Goal: Task Accomplishment & Management: Use online tool/utility

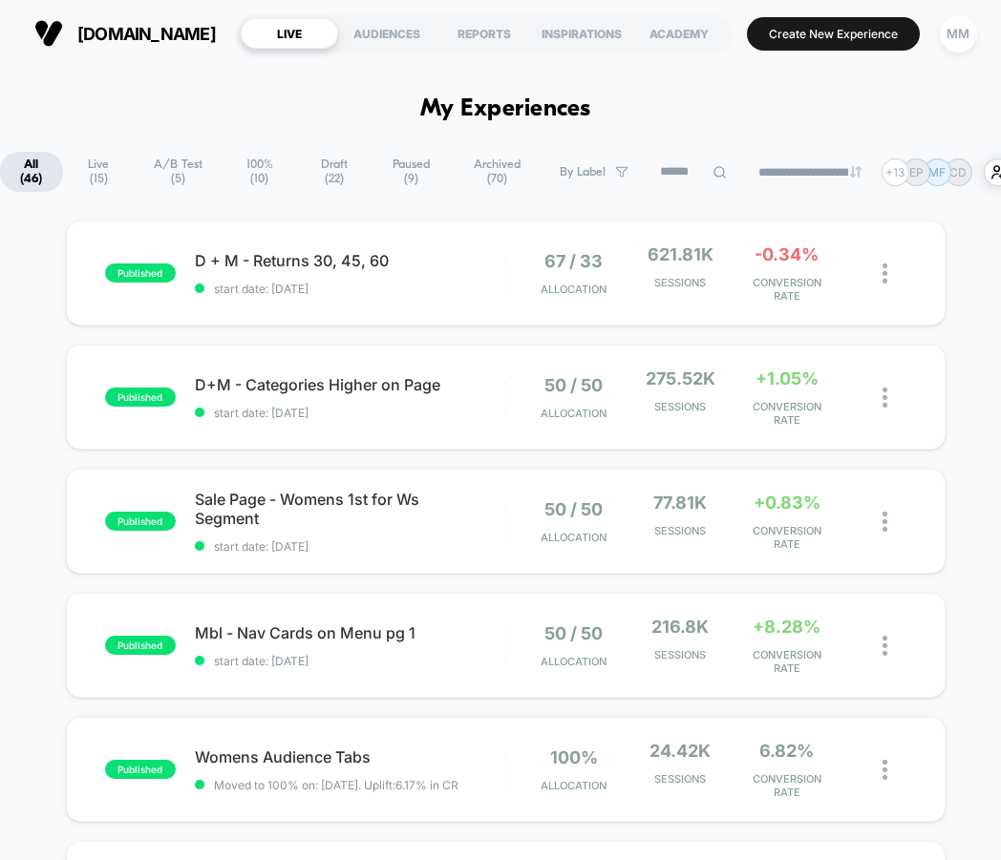
click at [159, 164] on span "A/B Test ( 5 )" at bounding box center [178, 172] width 87 height 40
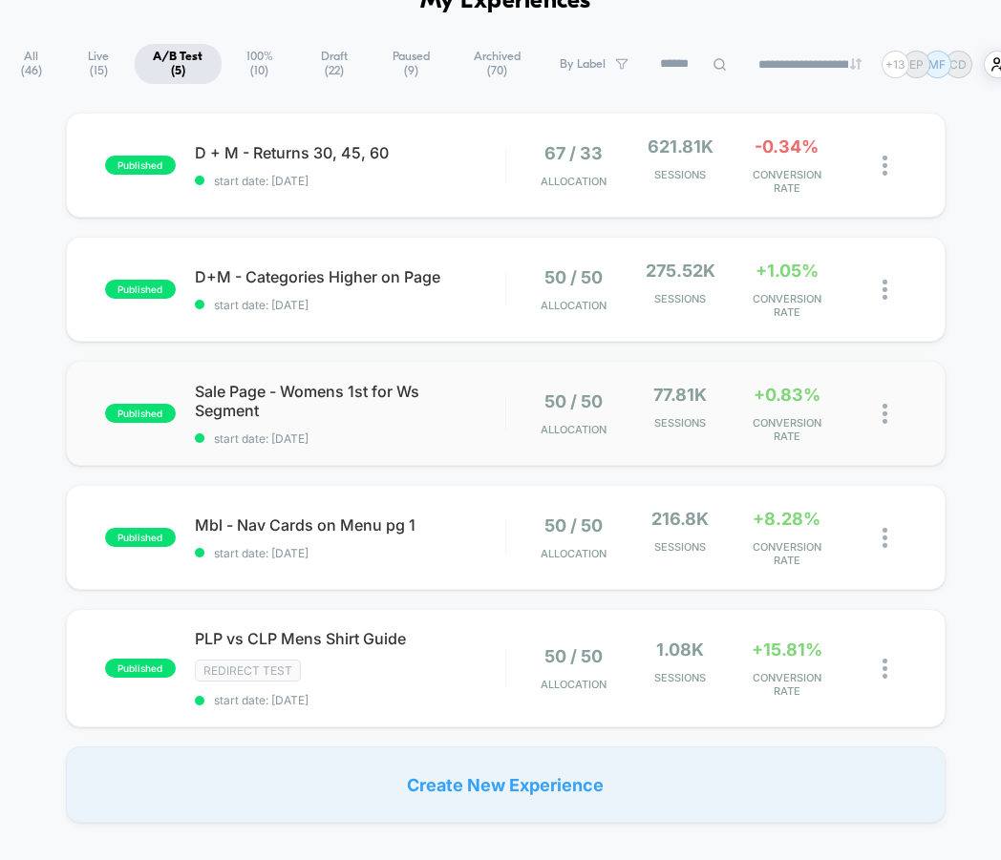
scroll to position [126, 0]
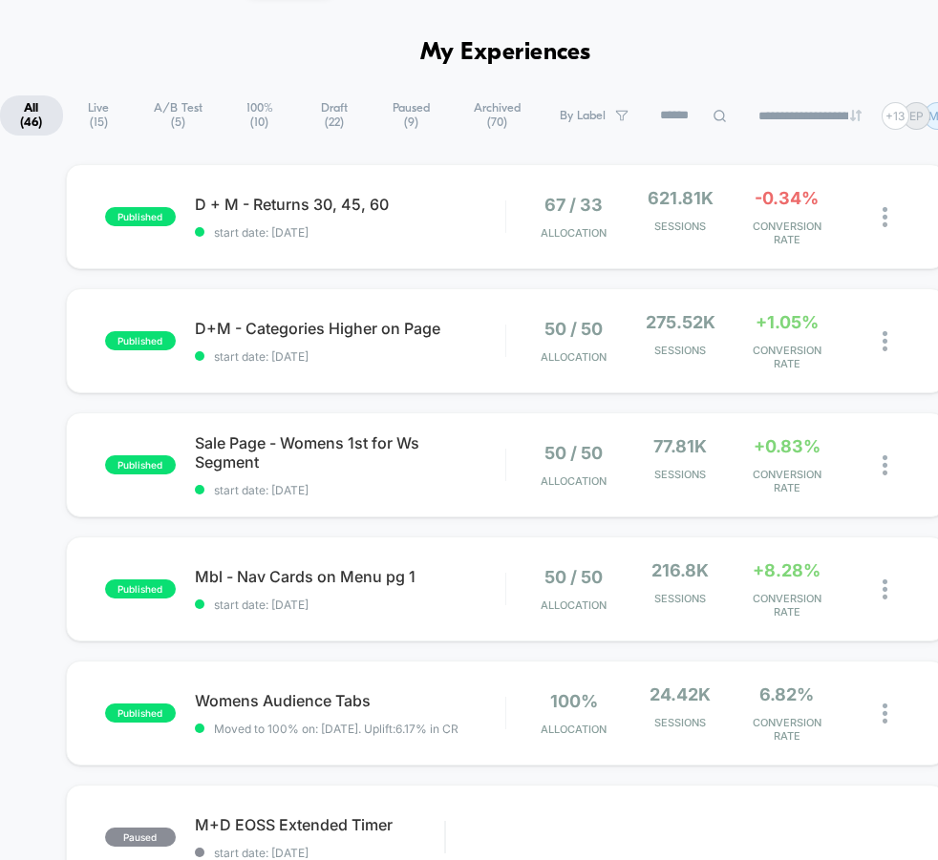
click at [188, 129] on span "A/B Test ( 5 )" at bounding box center [178, 115] width 87 height 40
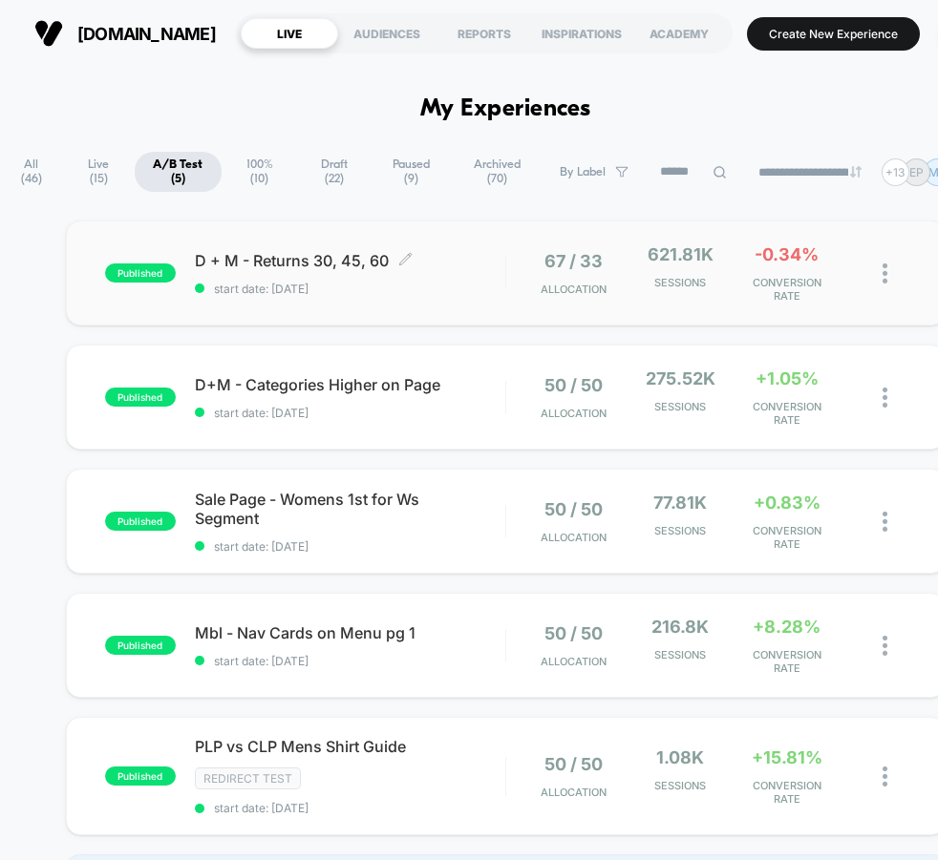
click at [407, 287] on span "start date: [DATE]" at bounding box center [350, 289] width 310 height 14
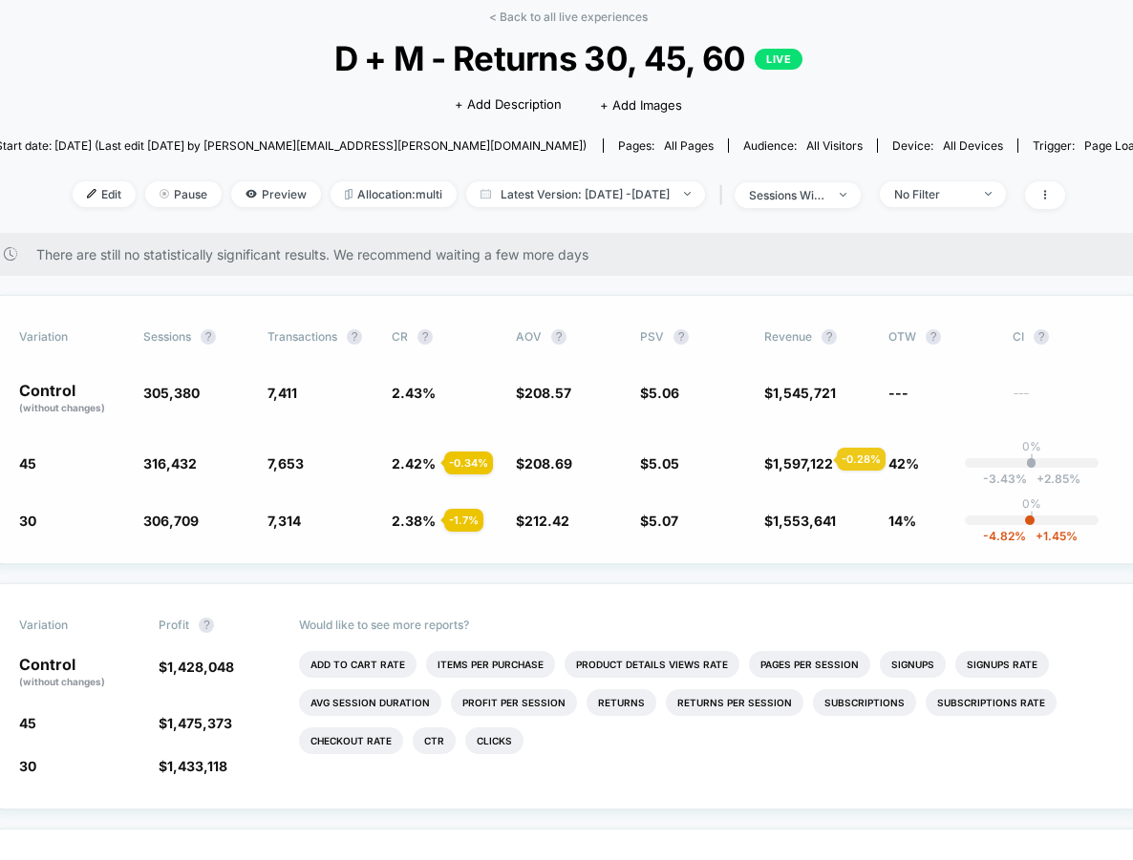
scroll to position [90, 0]
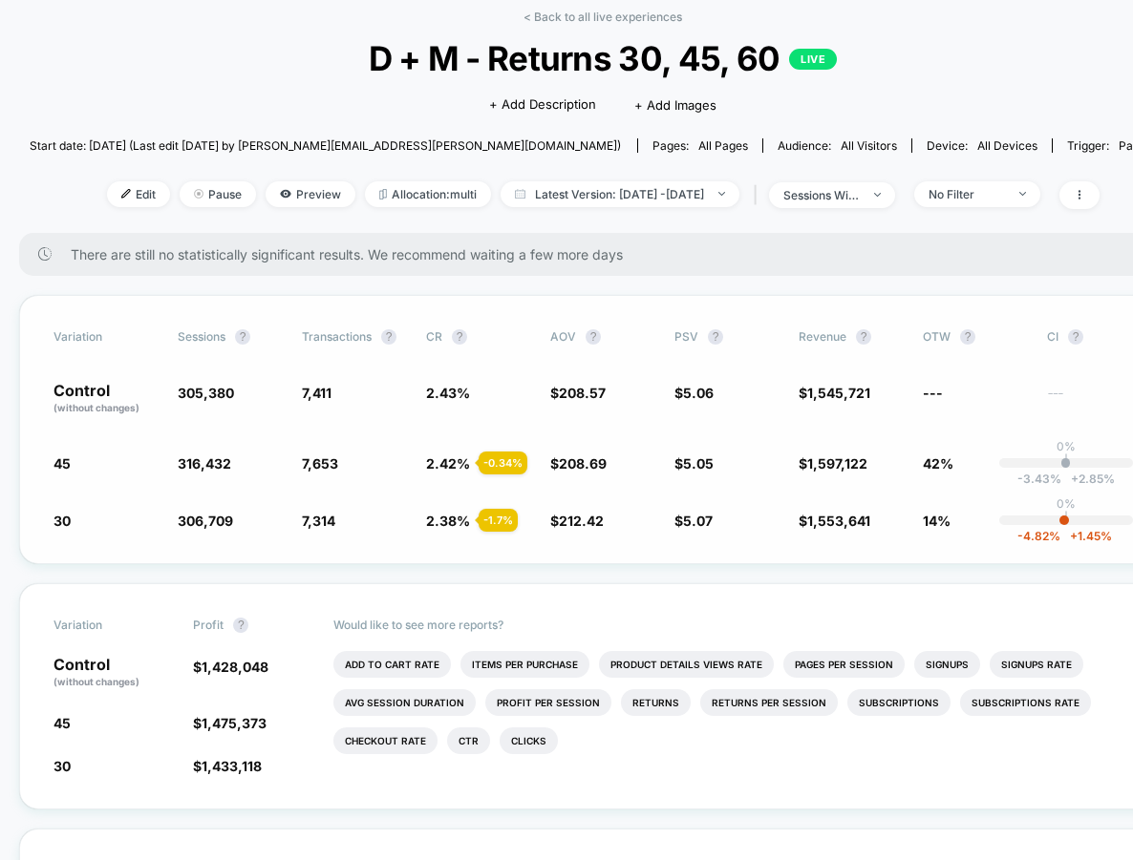
click at [447, 467] on span "2.42 %" at bounding box center [448, 463] width 44 height 16
click at [702, 188] on span "Latest Version: [DATE] - [DATE]" at bounding box center [619, 194] width 239 height 26
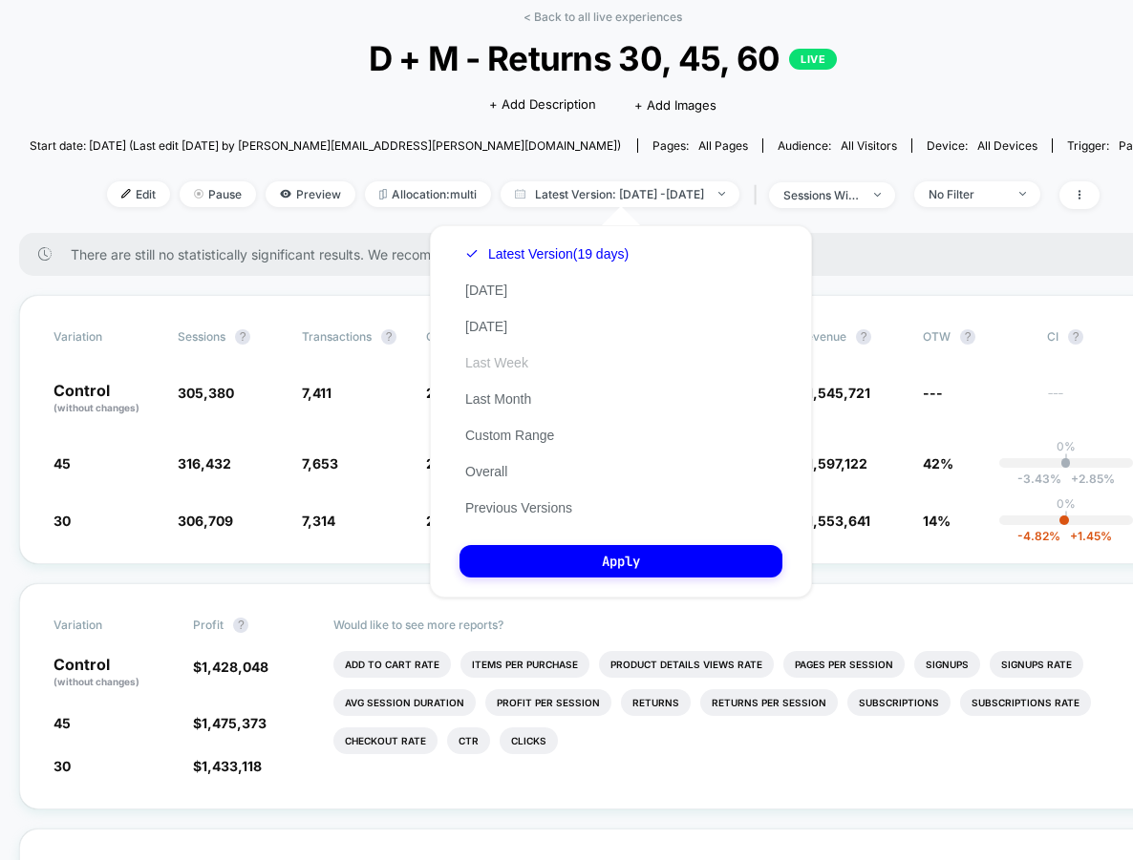
click at [530, 358] on button "Last Week" at bounding box center [496, 362] width 74 height 17
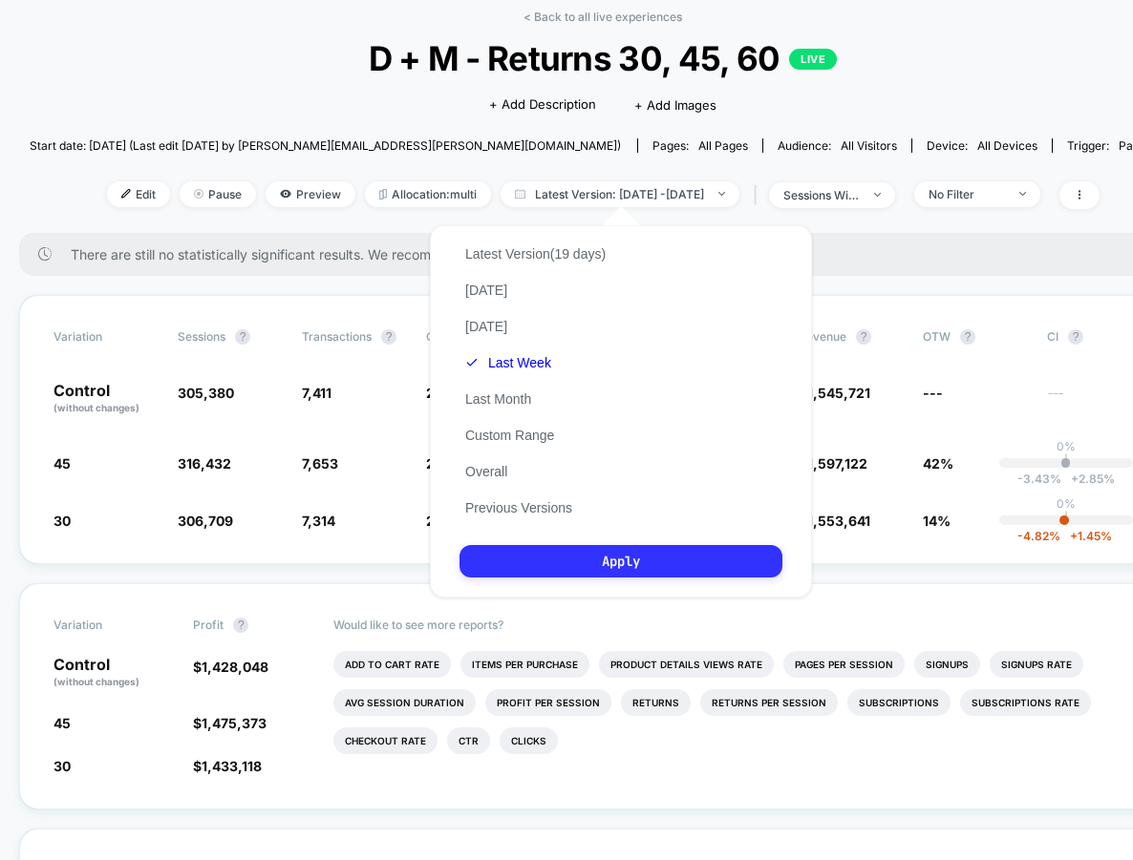
click at [607, 556] on button "Apply" at bounding box center [620, 561] width 323 height 32
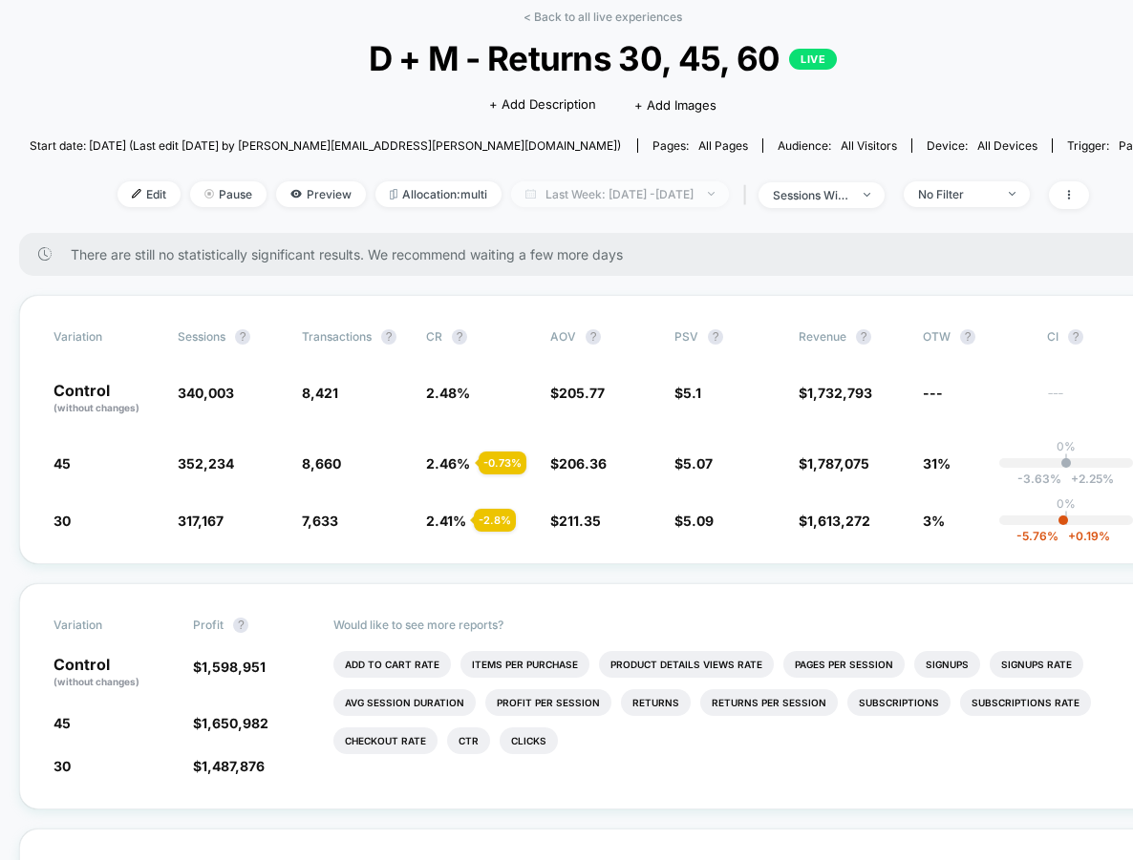
click at [665, 199] on span "Last Week: [DATE] - [DATE]" at bounding box center [620, 194] width 218 height 26
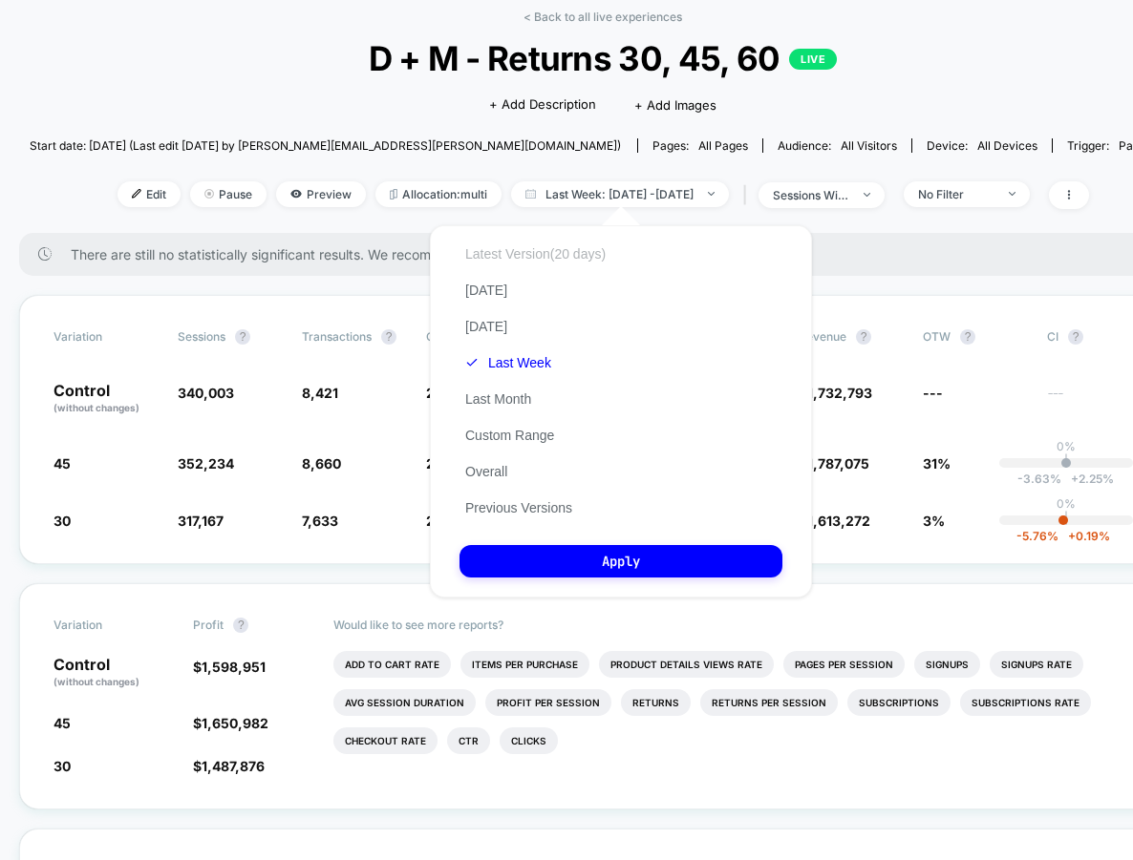
click at [557, 251] on button "Latest Version (20 days)" at bounding box center [535, 253] width 152 height 17
click at [493, 470] on button "Overall" at bounding box center [485, 471] width 53 height 17
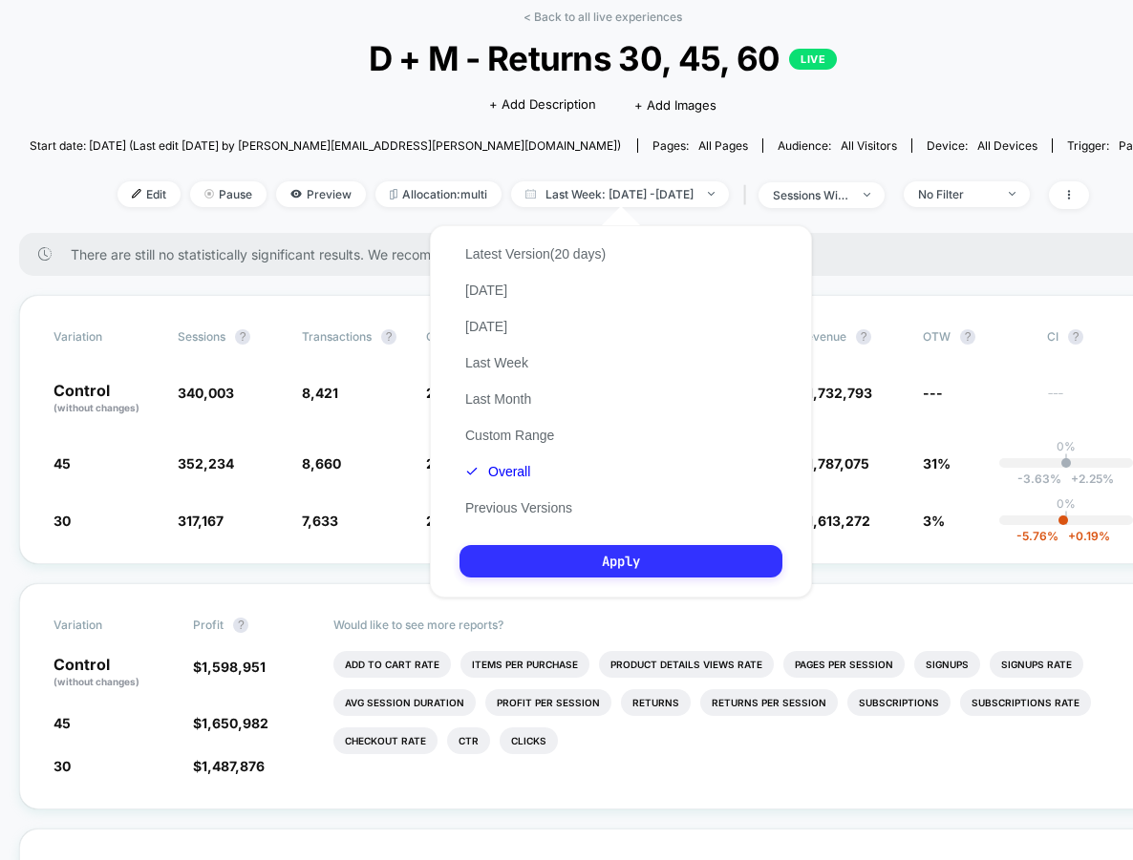
click at [534, 563] on button "Apply" at bounding box center [620, 561] width 323 height 32
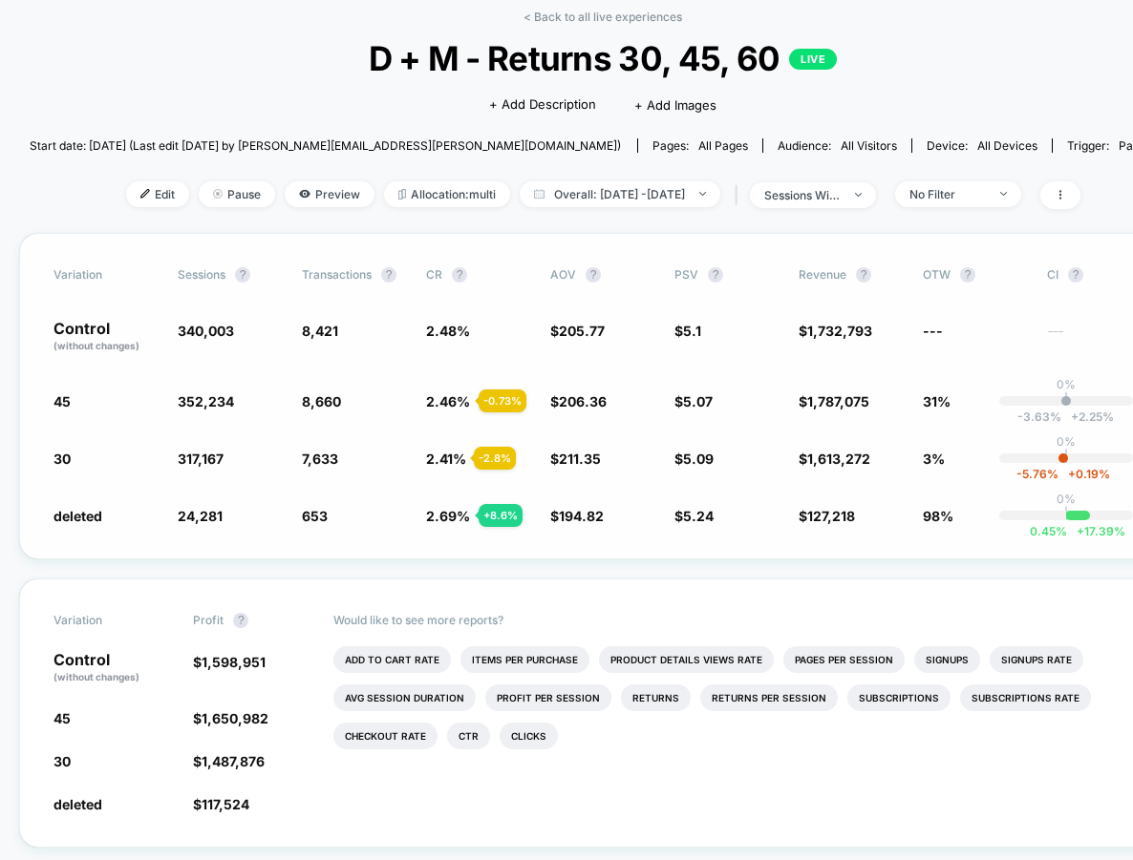
drag, startPoint x: 425, startPoint y: 514, endPoint x: 484, endPoint y: 514, distance: 59.2
click at [484, 514] on div "deleted 24,281 - 92.9 % 653 + 8.6 % 2.69 % + 8.6 % $ 194.82 - 5.3 % $ 5.24 + 2.…" at bounding box center [602, 515] width 1098 height 19
click at [653, 197] on span "Overall: [DATE] - [DATE]" at bounding box center [619, 194] width 201 height 26
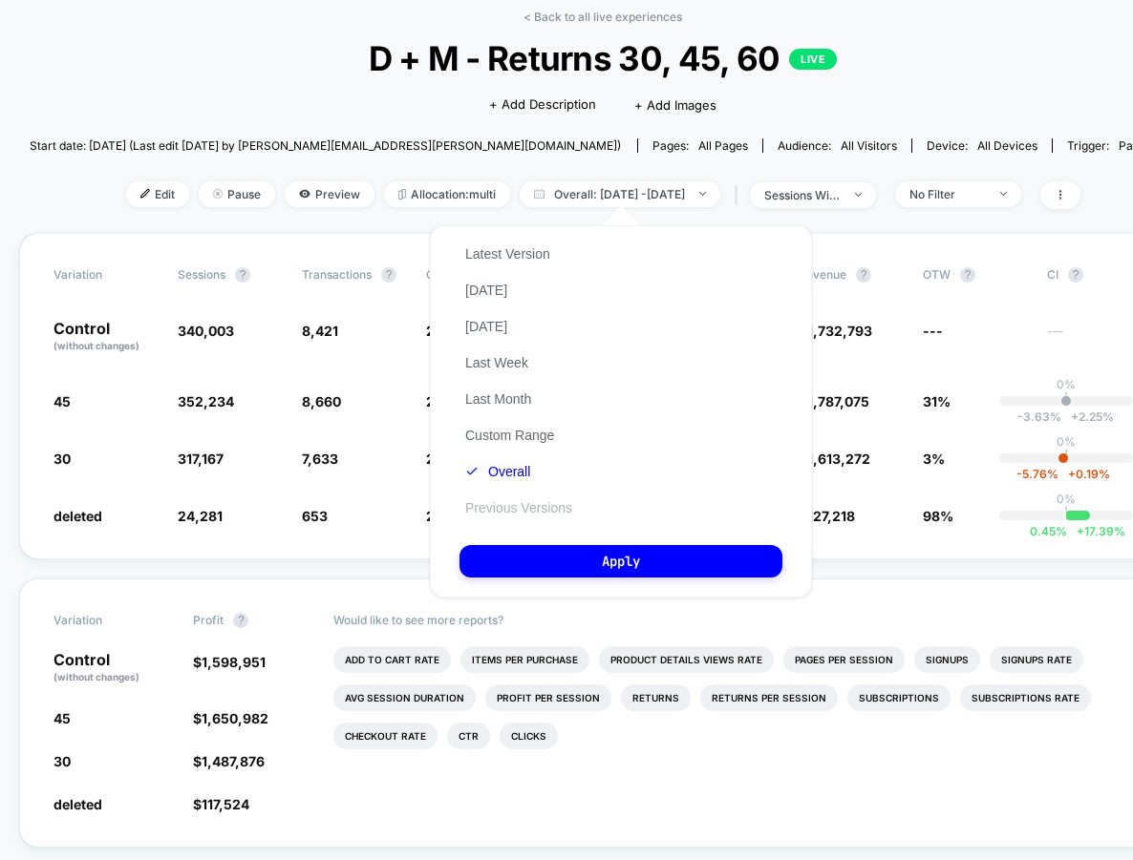
click at [529, 512] on button "Previous Versions" at bounding box center [518, 507] width 118 height 17
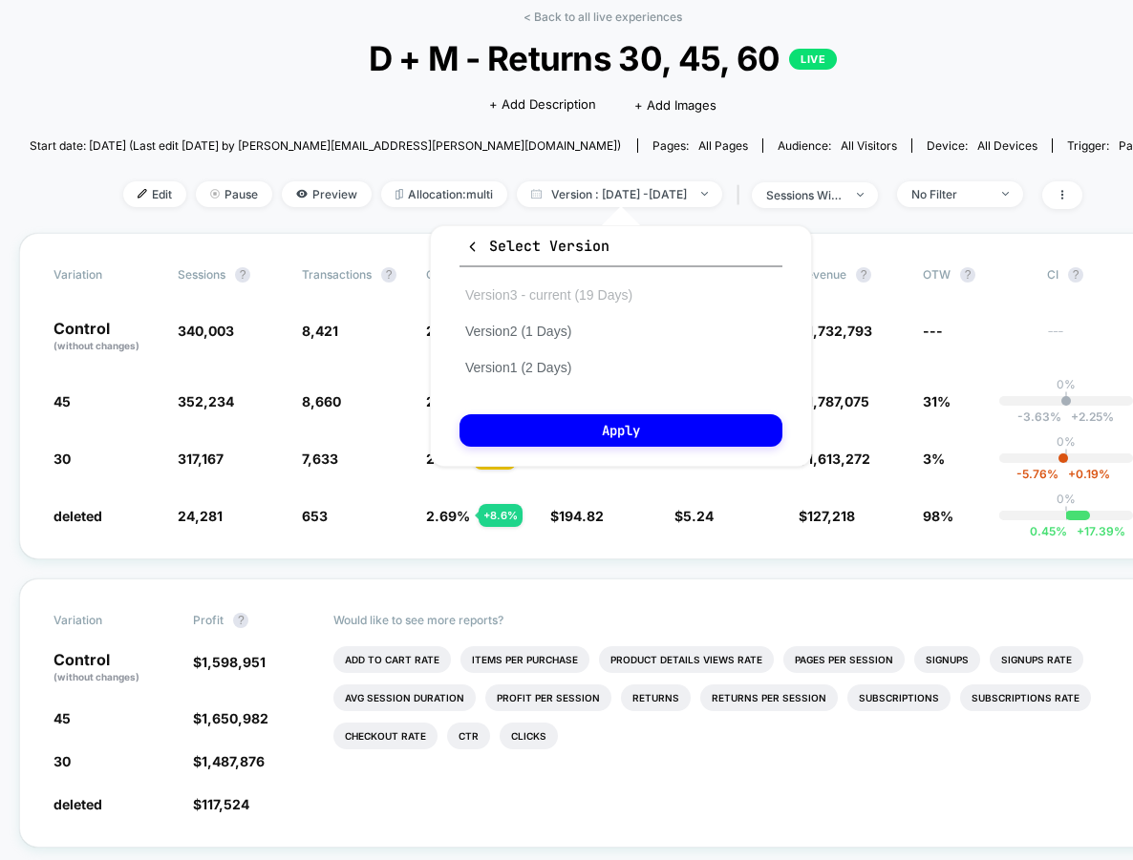
click at [557, 299] on button "Version 3 - current (19 Days)" at bounding box center [548, 294] width 179 height 17
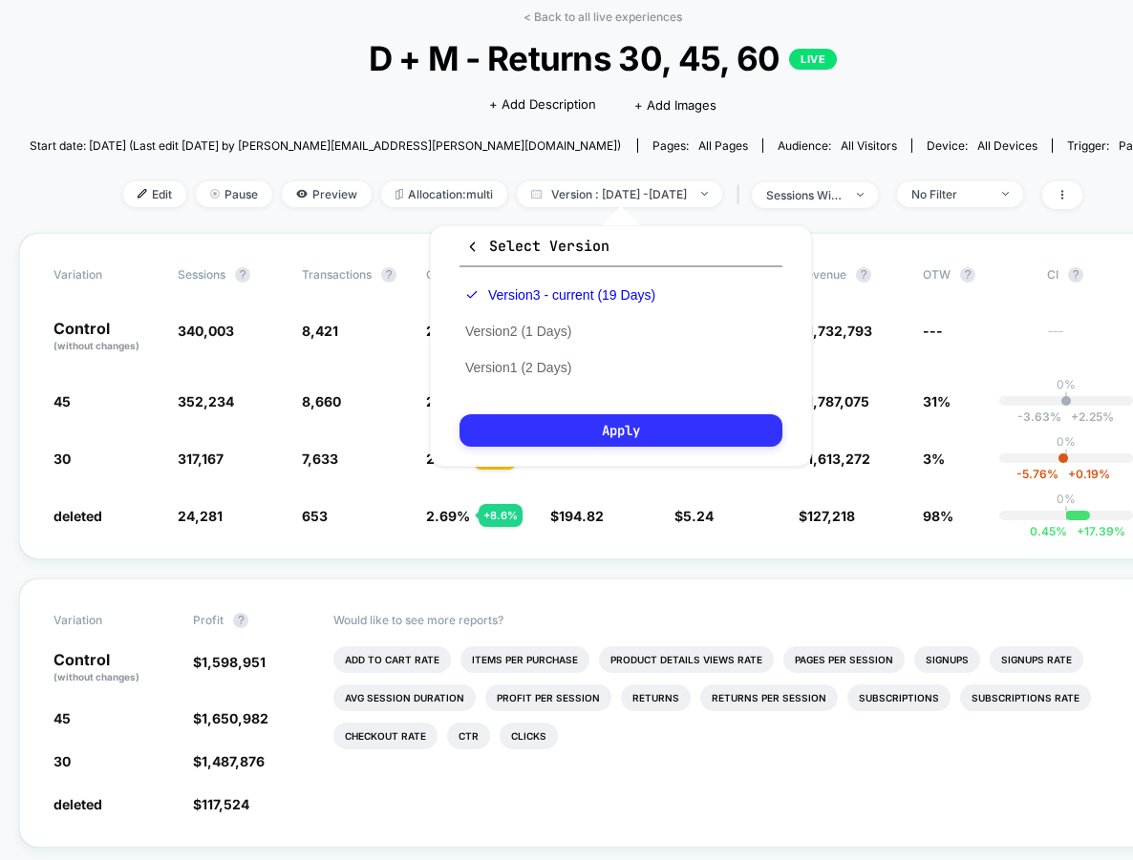
click at [607, 430] on button "Apply" at bounding box center [620, 430] width 323 height 32
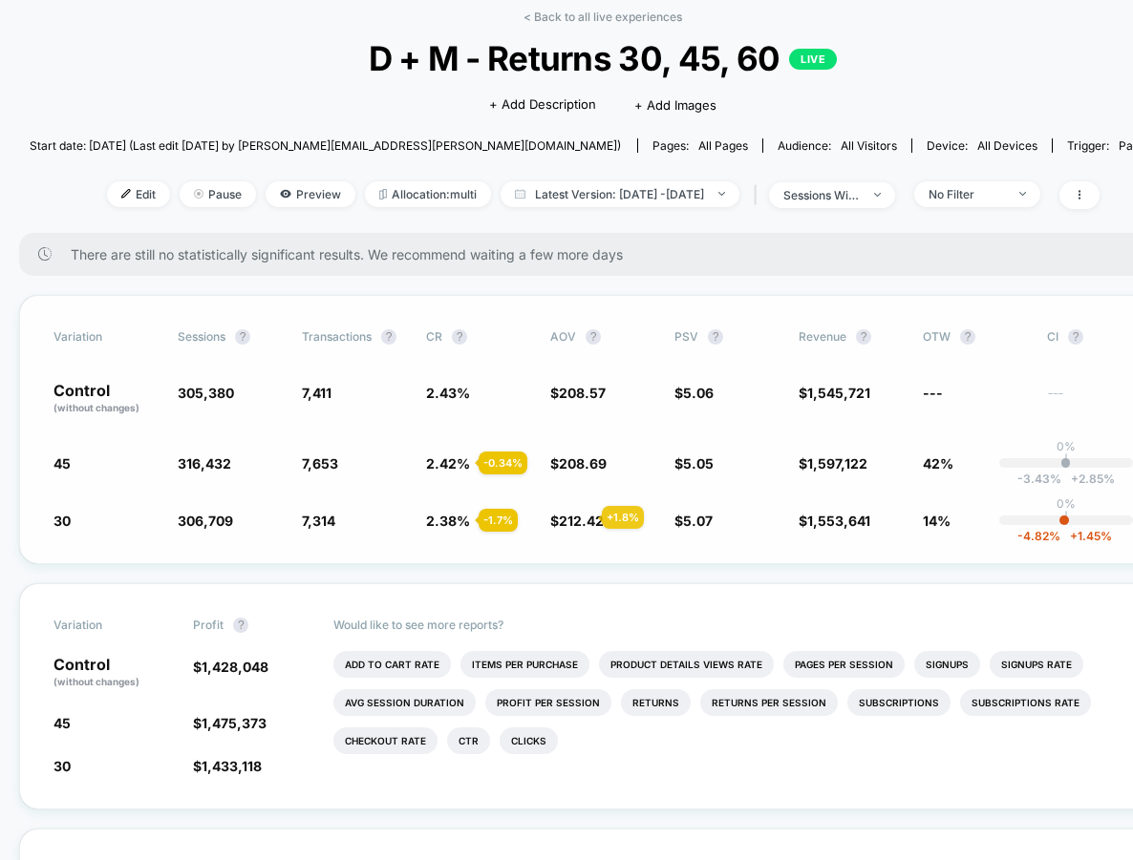
click at [579, 518] on span "212.42" at bounding box center [581, 521] width 45 height 16
click at [841, 197] on div "sessions with impression" at bounding box center [821, 195] width 76 height 14
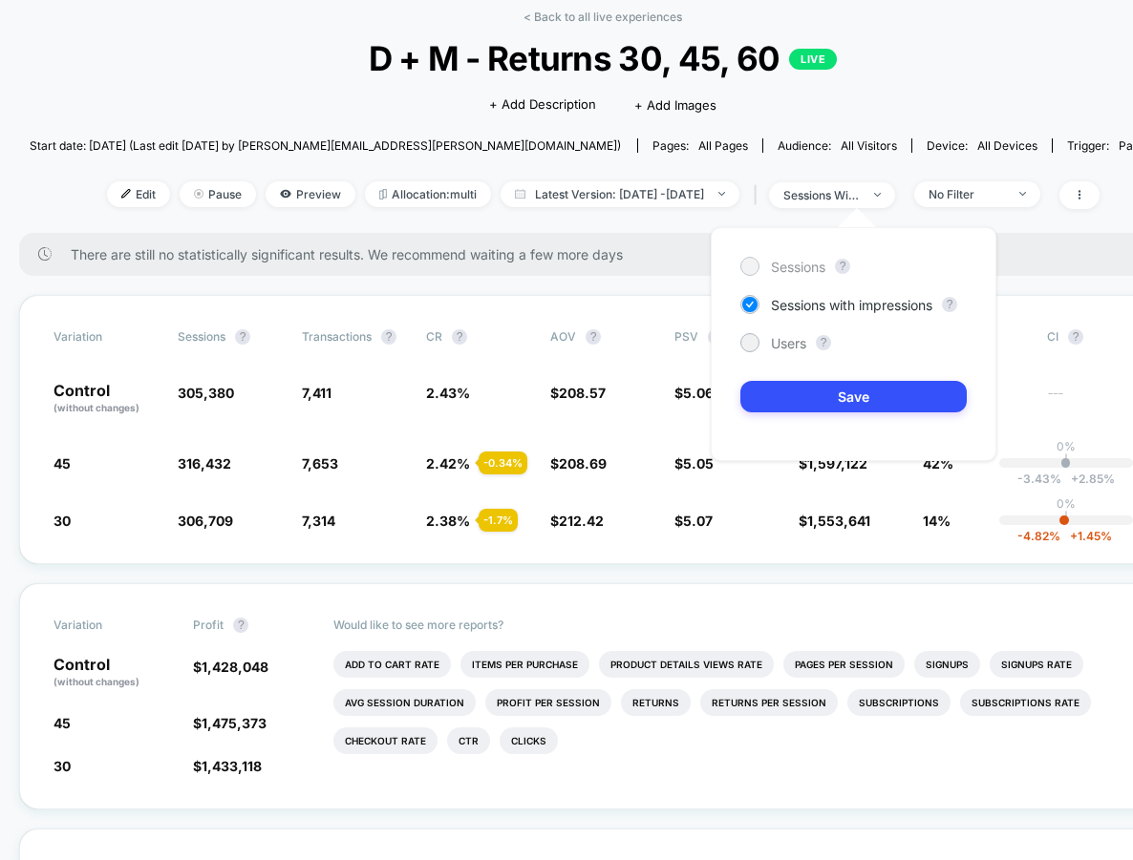
click at [803, 270] on span "Sessions" at bounding box center [798, 267] width 54 height 16
click at [803, 387] on button "Save" at bounding box center [853, 397] width 226 height 32
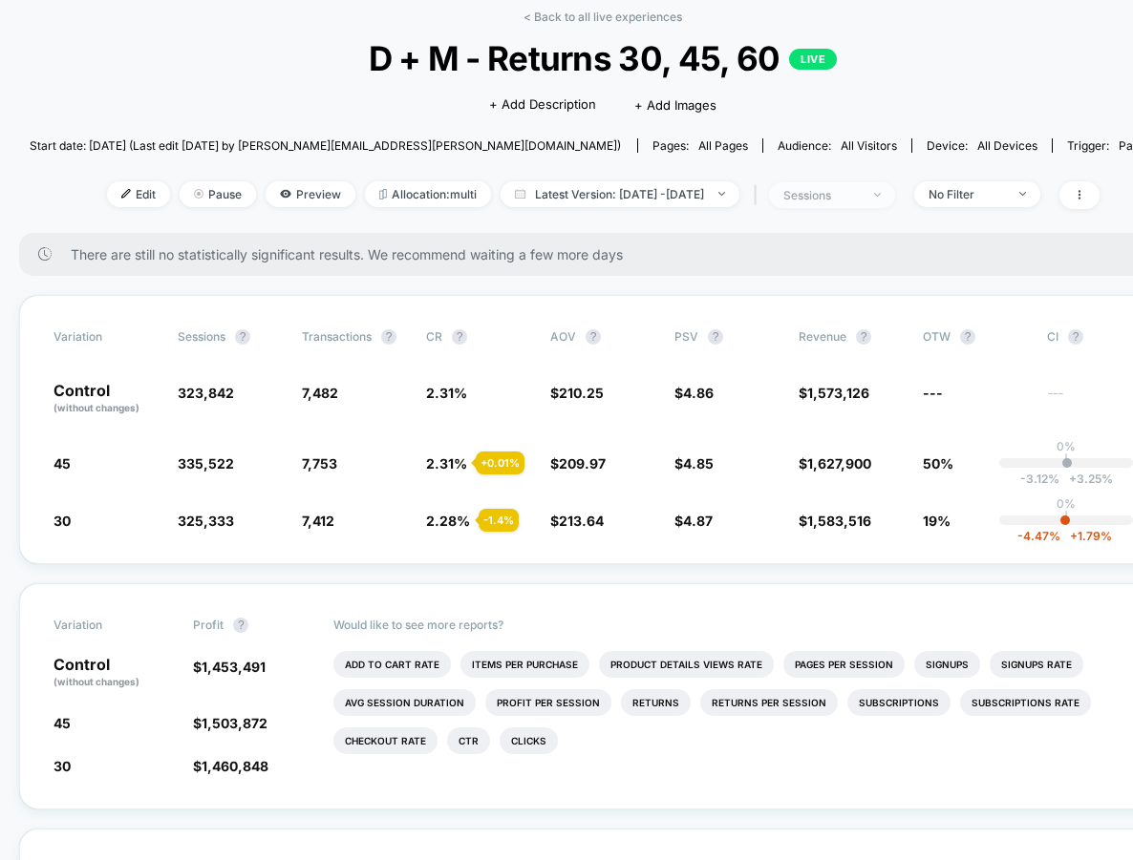
click at [843, 182] on span "sessions" at bounding box center [832, 195] width 126 height 26
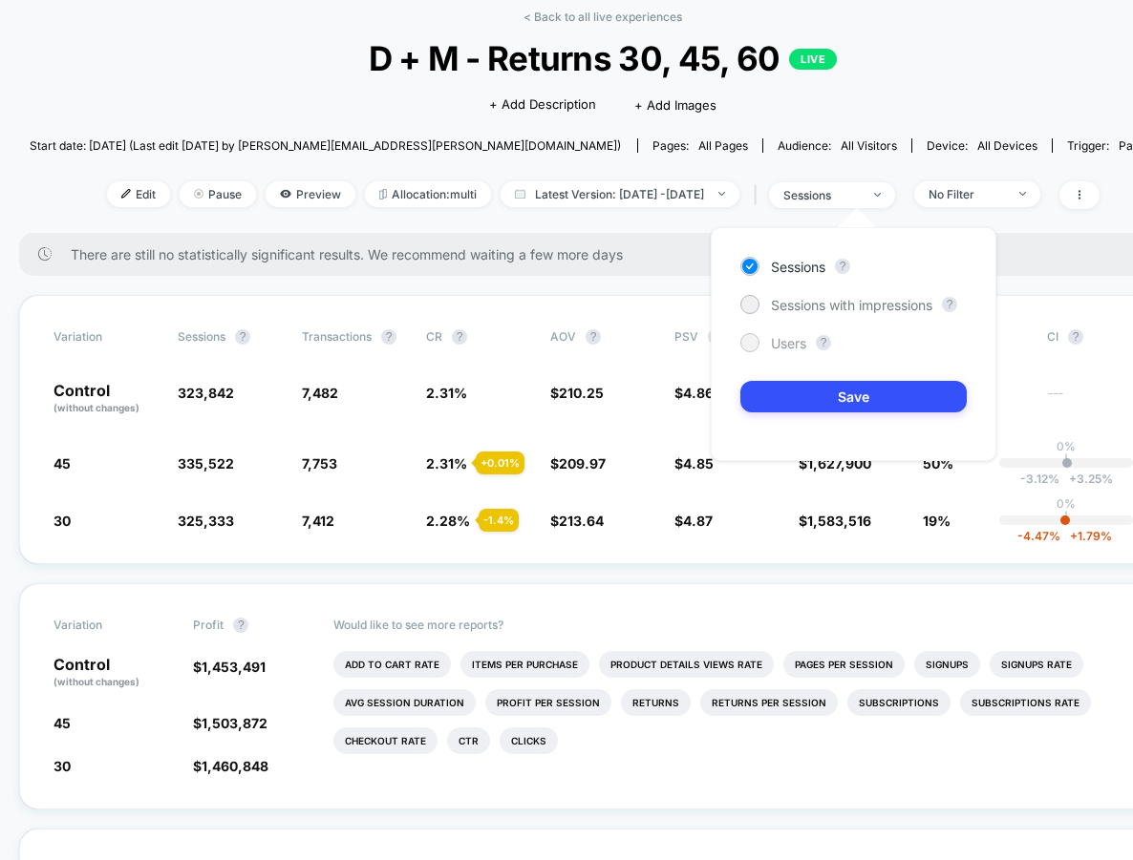
click at [766, 344] on div "Users" at bounding box center [773, 342] width 66 height 19
click at [823, 399] on button "Save" at bounding box center [853, 397] width 226 height 32
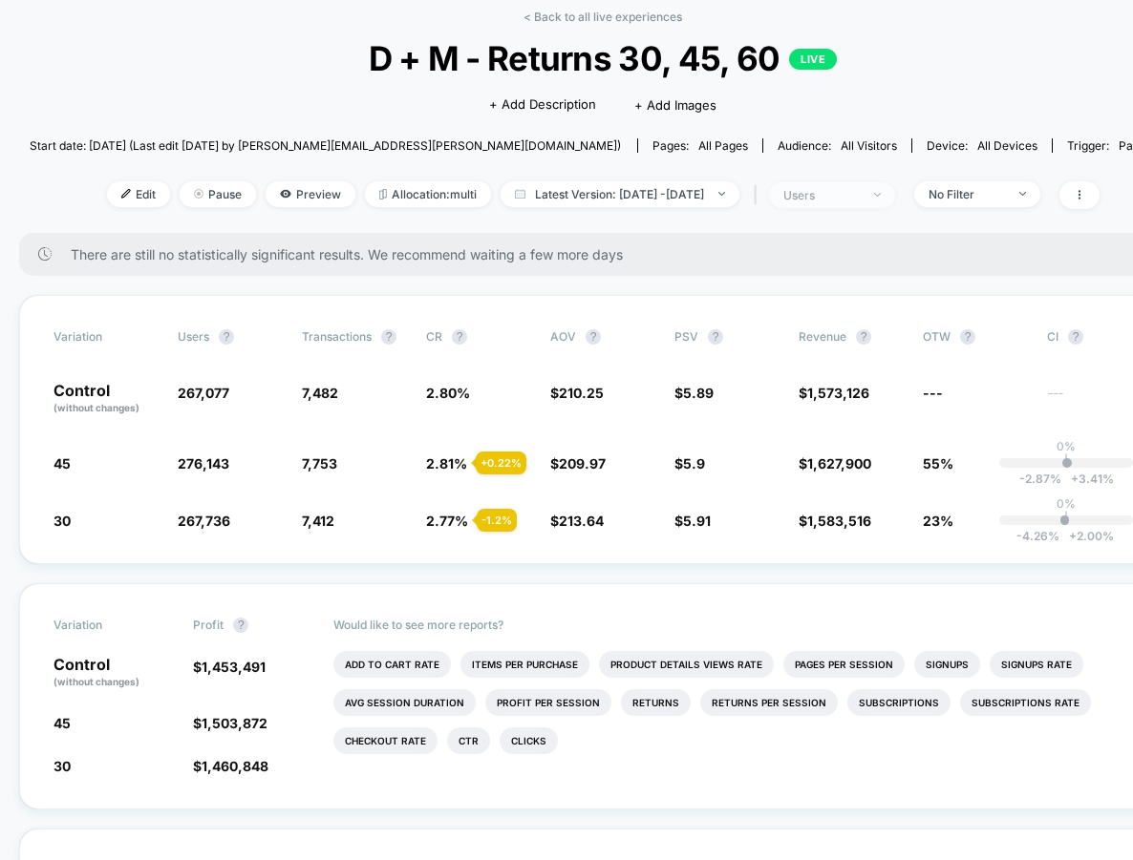
click at [843, 183] on span "users" at bounding box center [832, 195] width 126 height 26
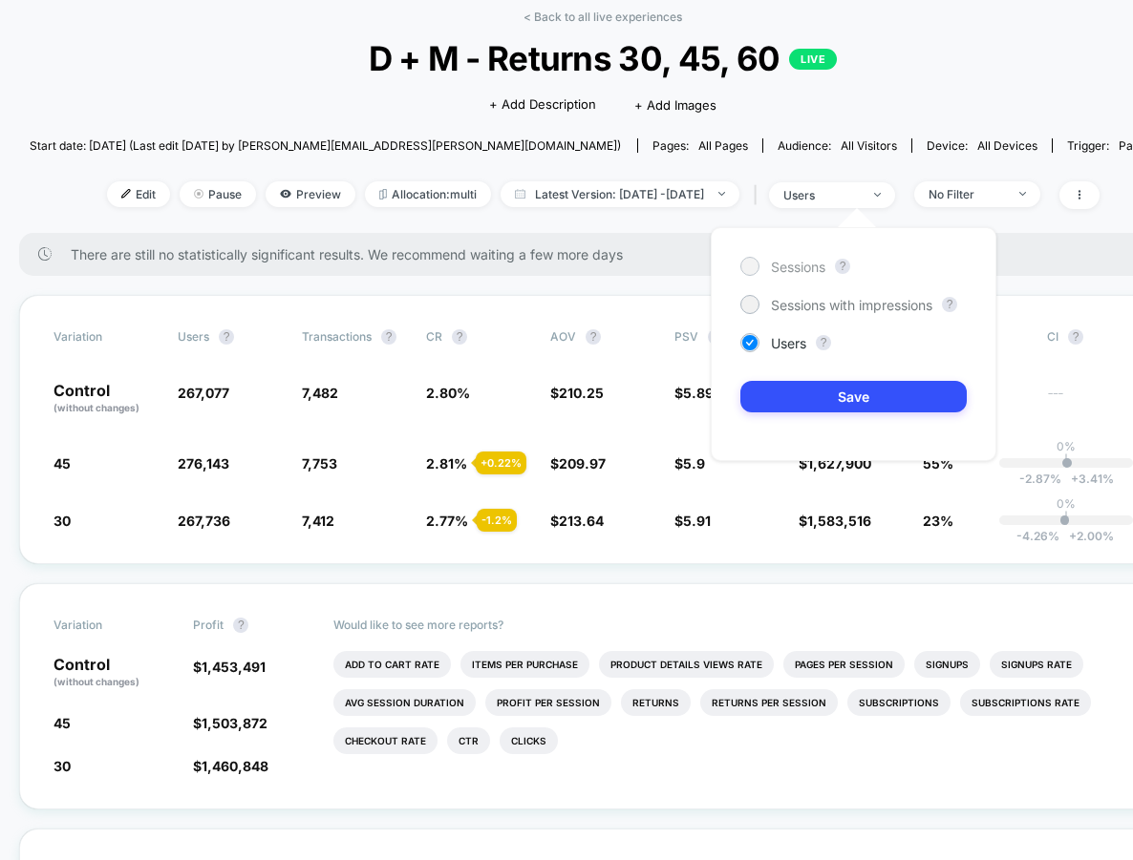
click at [804, 267] on span "Sessions" at bounding box center [798, 267] width 54 height 16
click at [795, 406] on button "Save" at bounding box center [853, 397] width 226 height 32
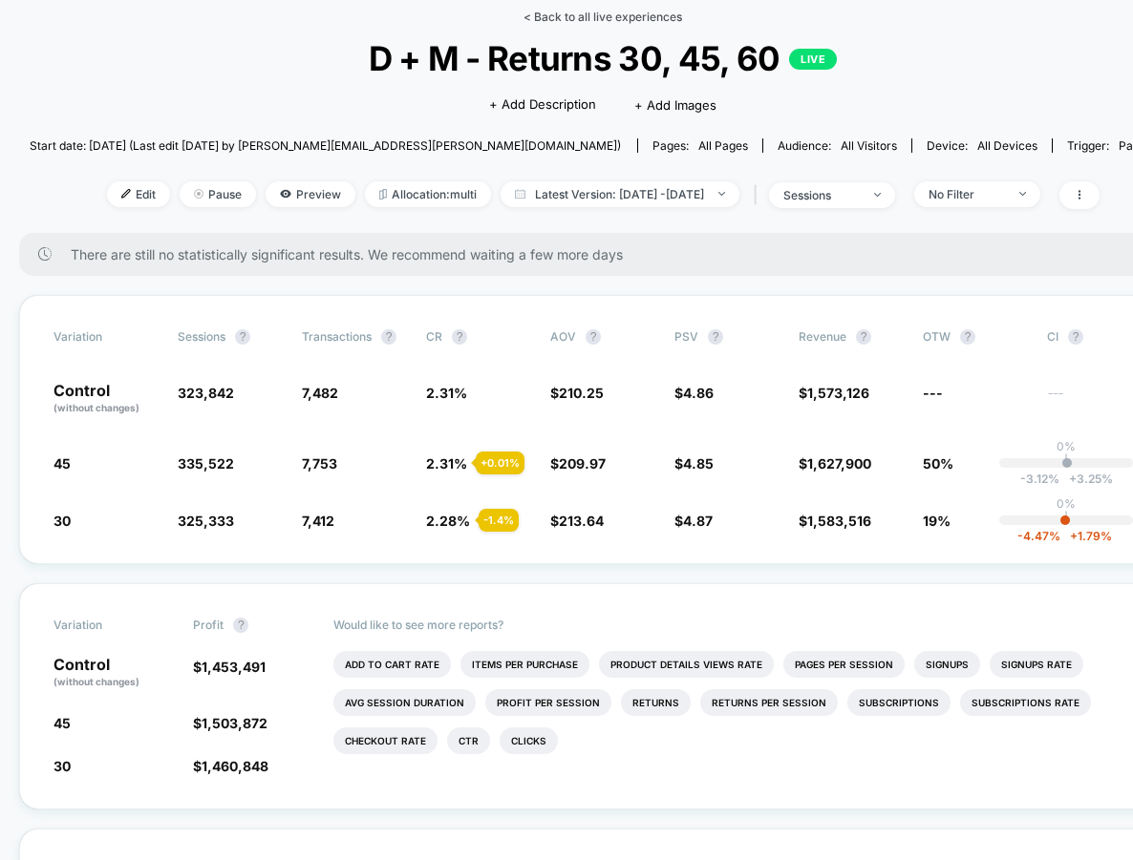
click at [565, 19] on link "< Back to all live experiences" at bounding box center [602, 17] width 159 height 14
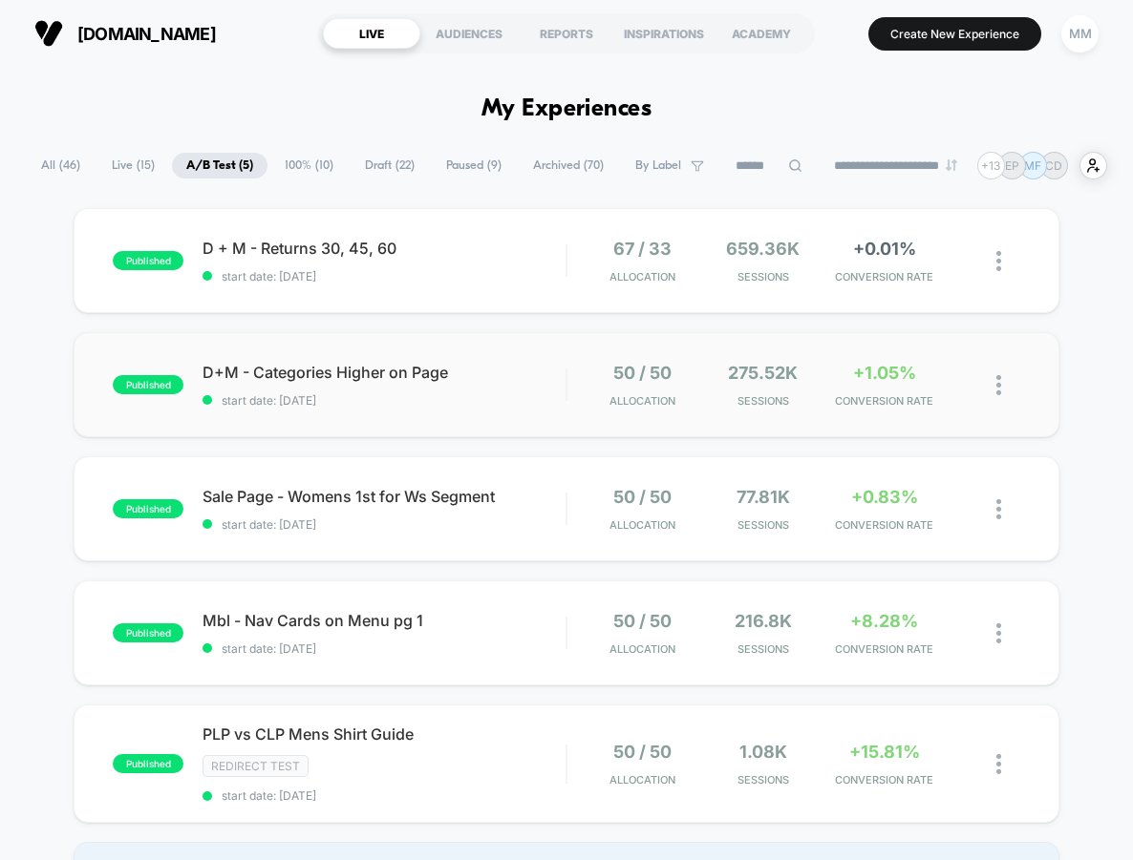
click at [497, 426] on div "published D+M - Categories Higher on Page start date: [DATE] 50 / 50 Allocation…" at bounding box center [566, 384] width 985 height 105
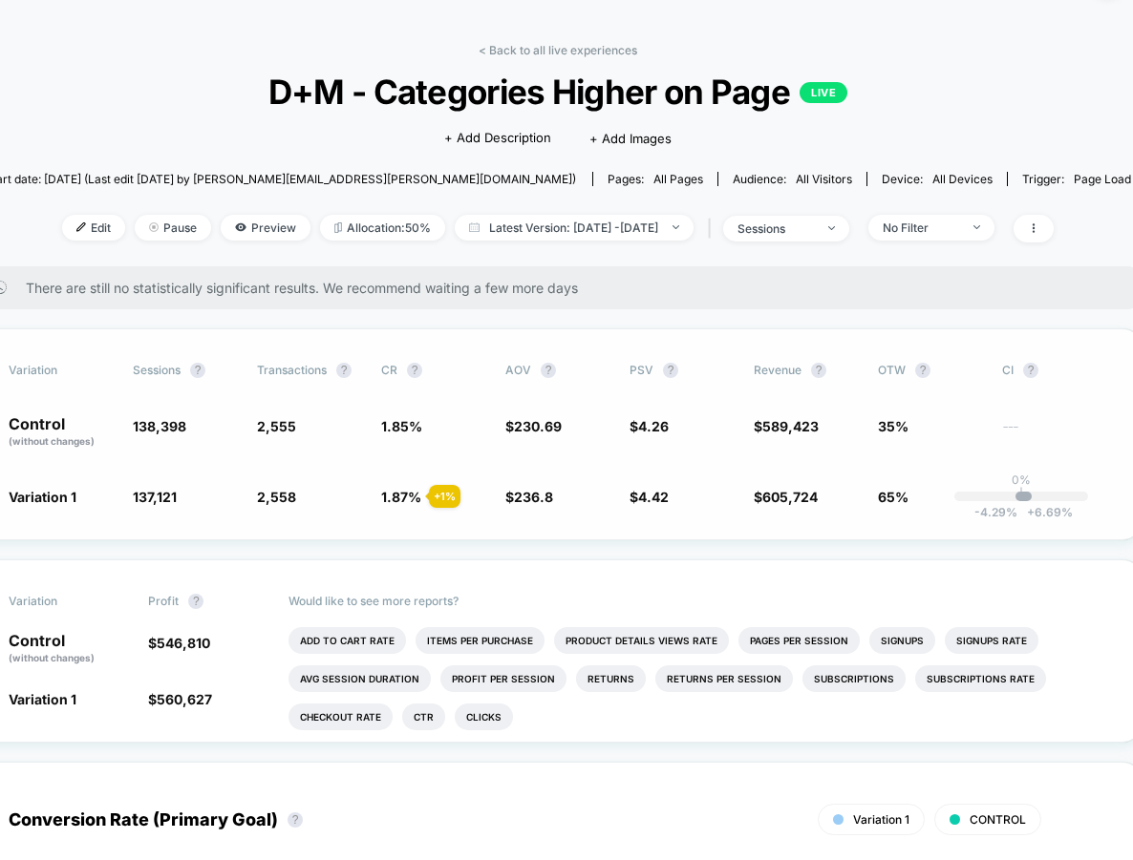
scroll to position [56, 43]
click at [516, 58] on div "< Back to all live experiences D+M - Categories Higher on Page LIVE Click to ed…" at bounding box center [560, 154] width 1147 height 223
click at [499, 52] on link "< Back to all live experiences" at bounding box center [559, 50] width 159 height 14
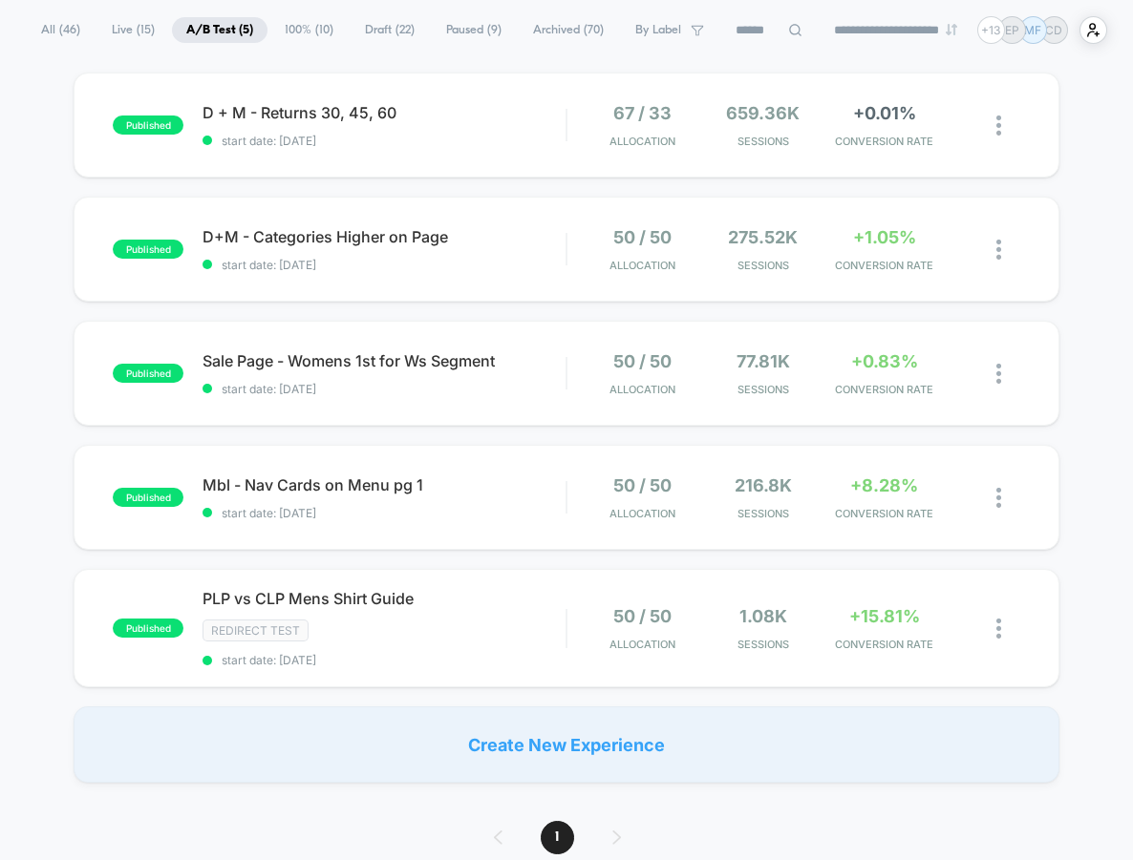
scroll to position [159, 0]
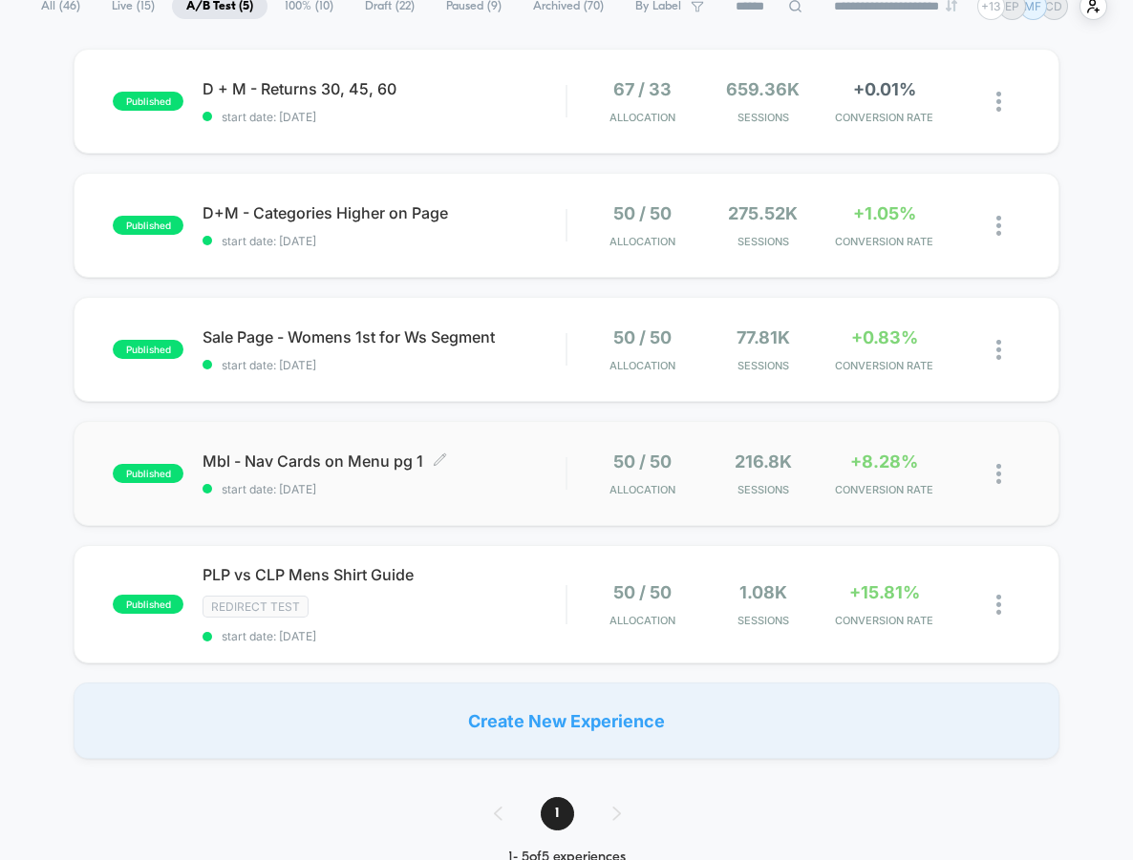
click at [358, 477] on div "Mbl - Nav Cards on Menu pg 1 Click to edit experience details Click to edit exp…" at bounding box center [383, 474] width 363 height 45
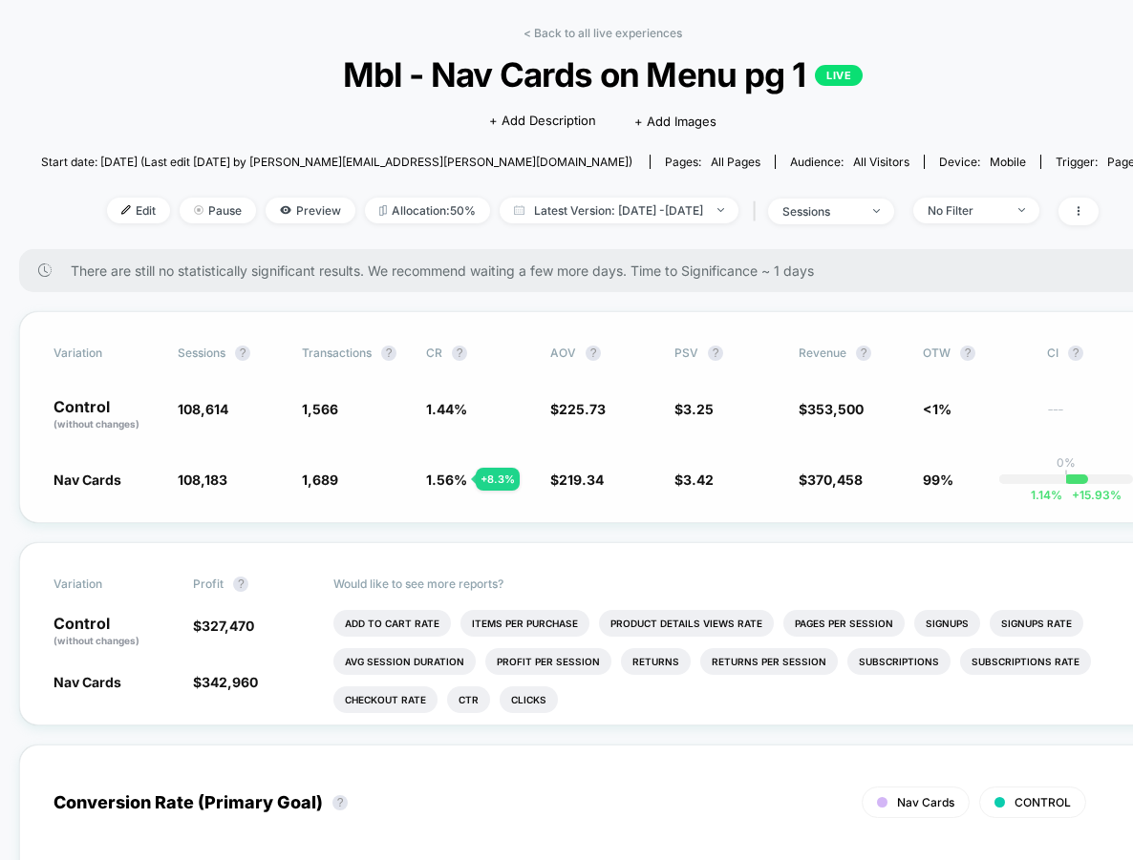
scroll to position [79, 0]
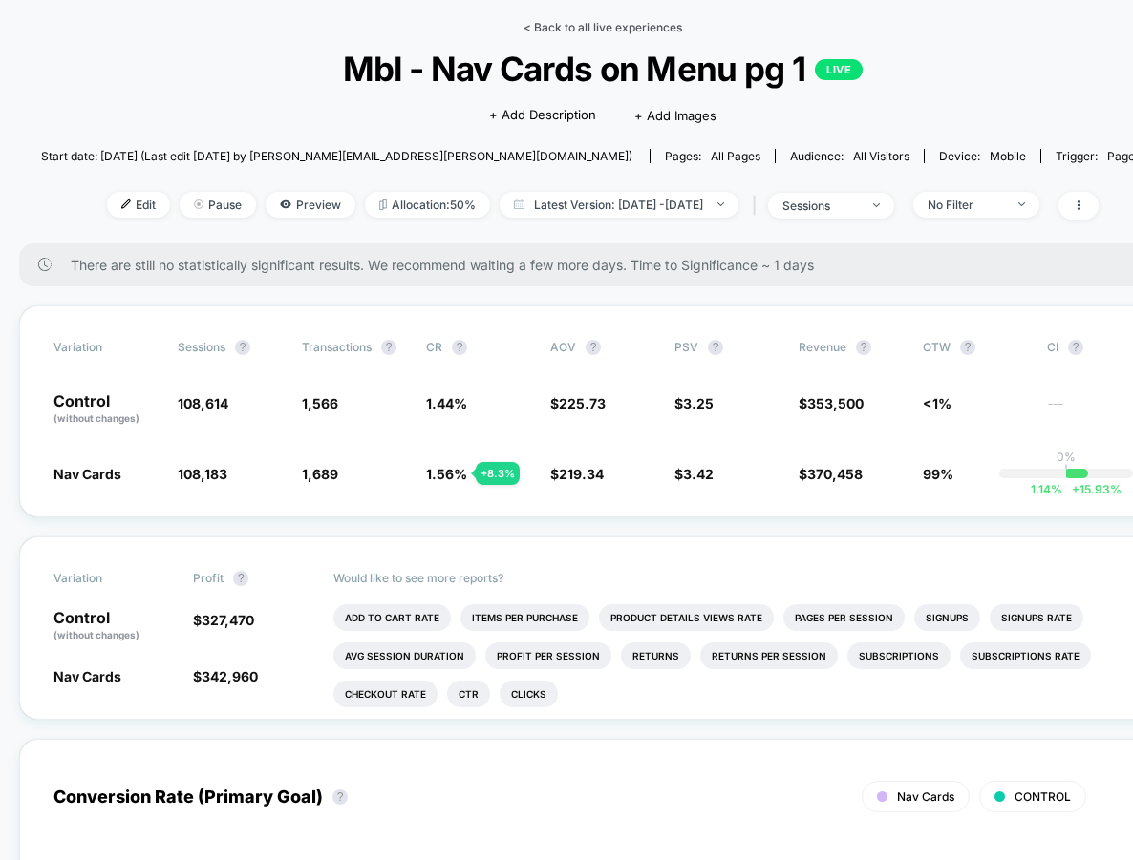
click at [565, 23] on link "< Back to all live experiences" at bounding box center [602, 27] width 159 height 14
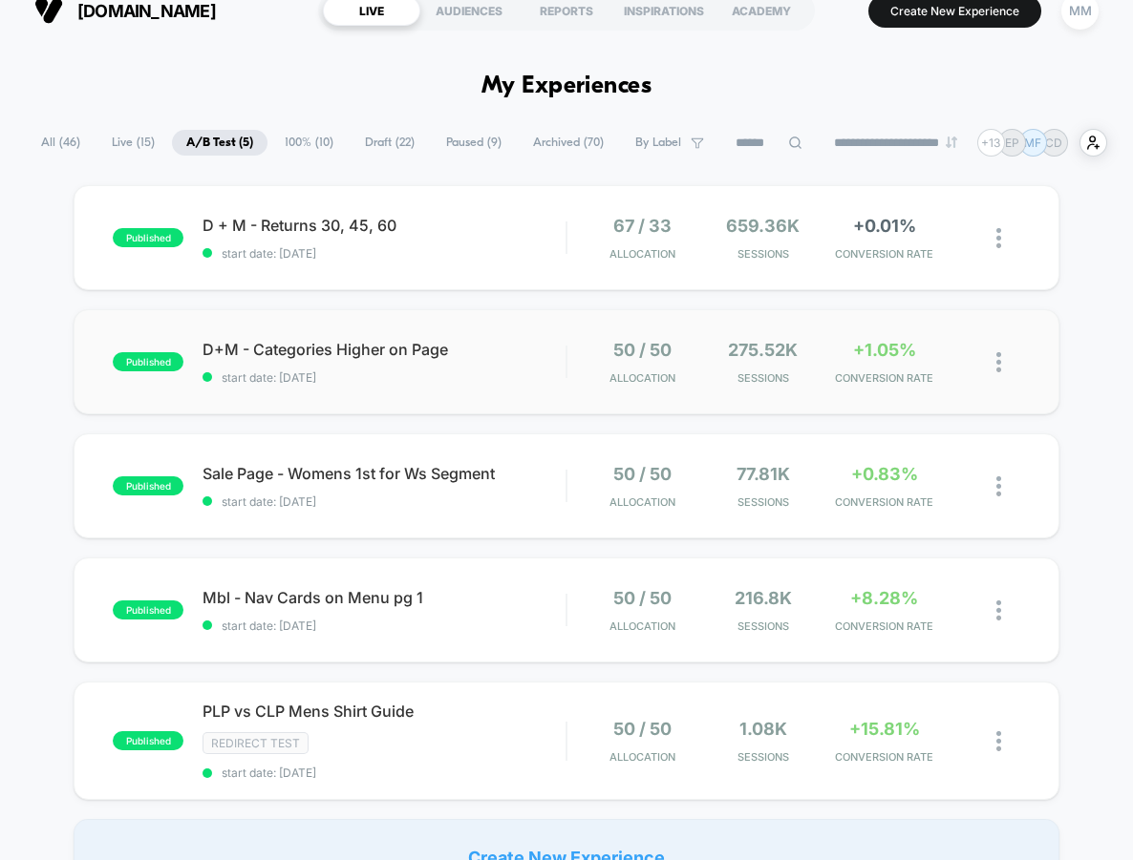
scroll to position [22, 0]
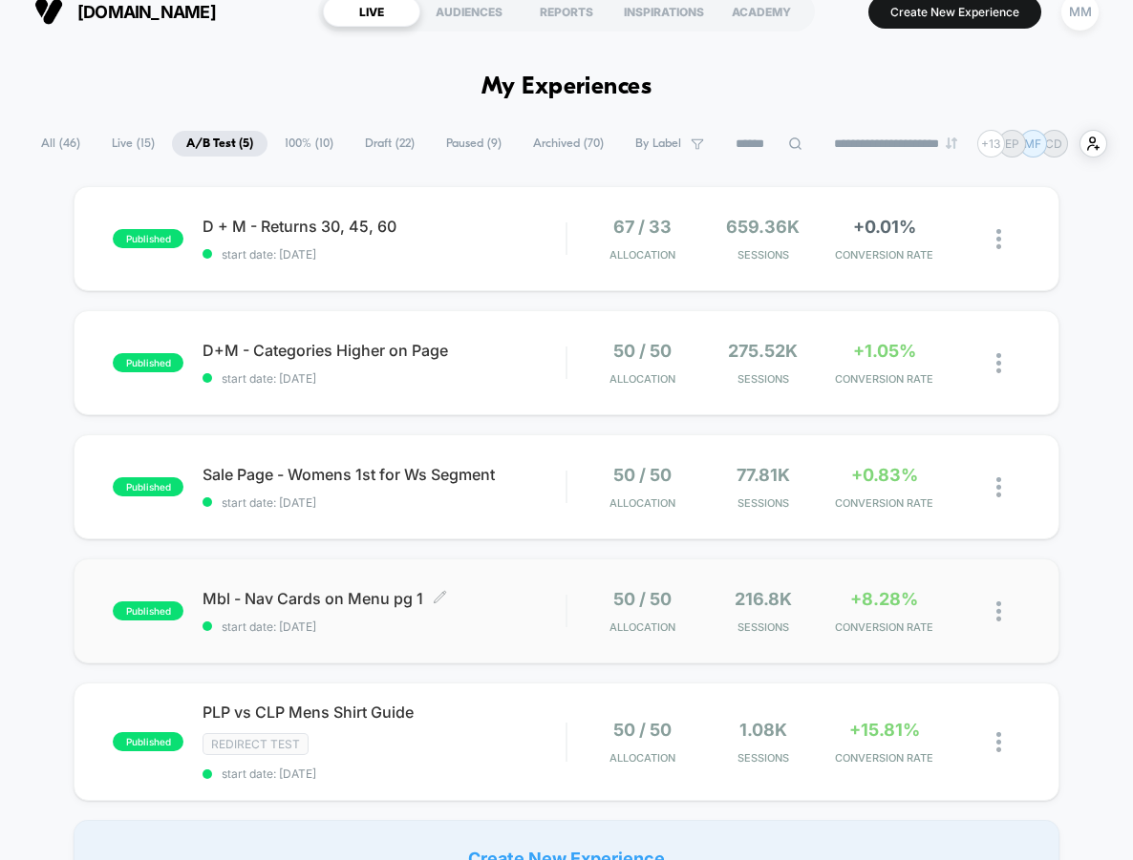
click at [534, 620] on span "start date: [DATE]" at bounding box center [383, 627] width 363 height 14
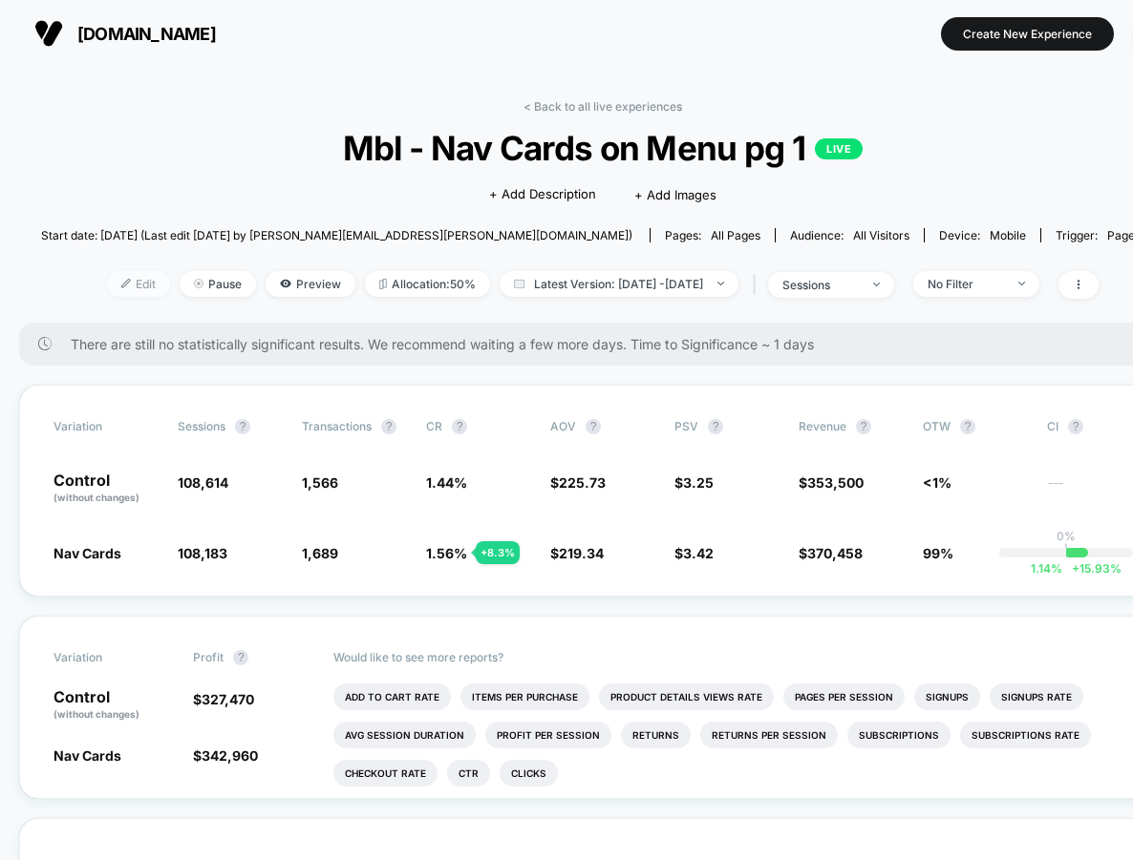
click at [123, 274] on span "Edit" at bounding box center [138, 284] width 63 height 26
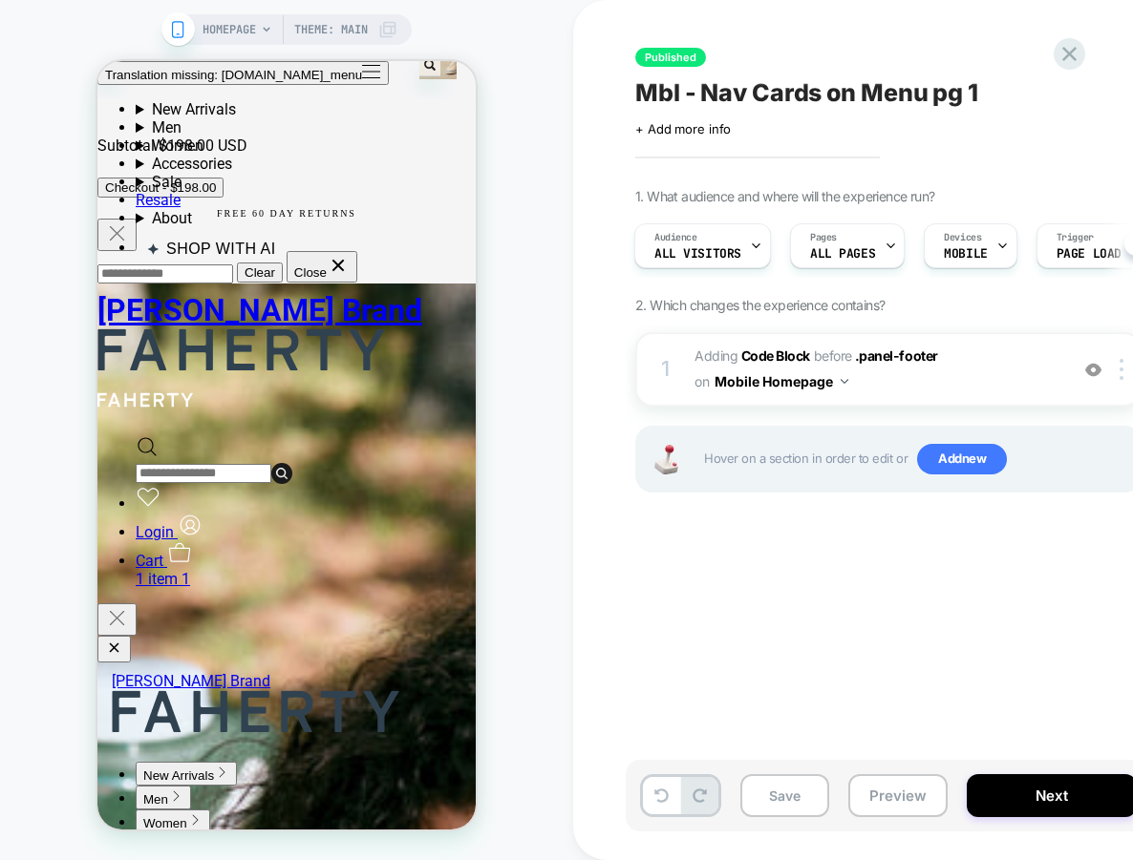
scroll to position [6898, 0]
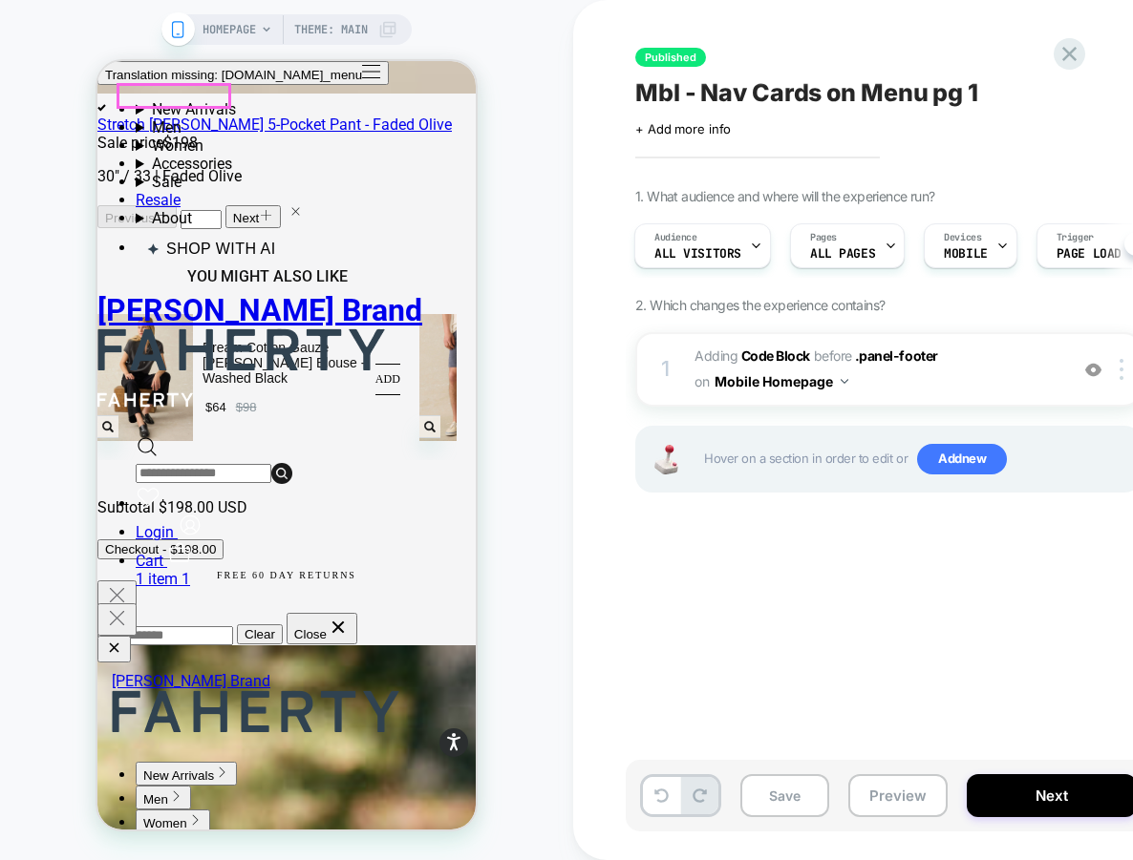
click at [125, 85] on button "Translation missing: [DOMAIN_NAME]_menu" at bounding box center [242, 73] width 291 height 24
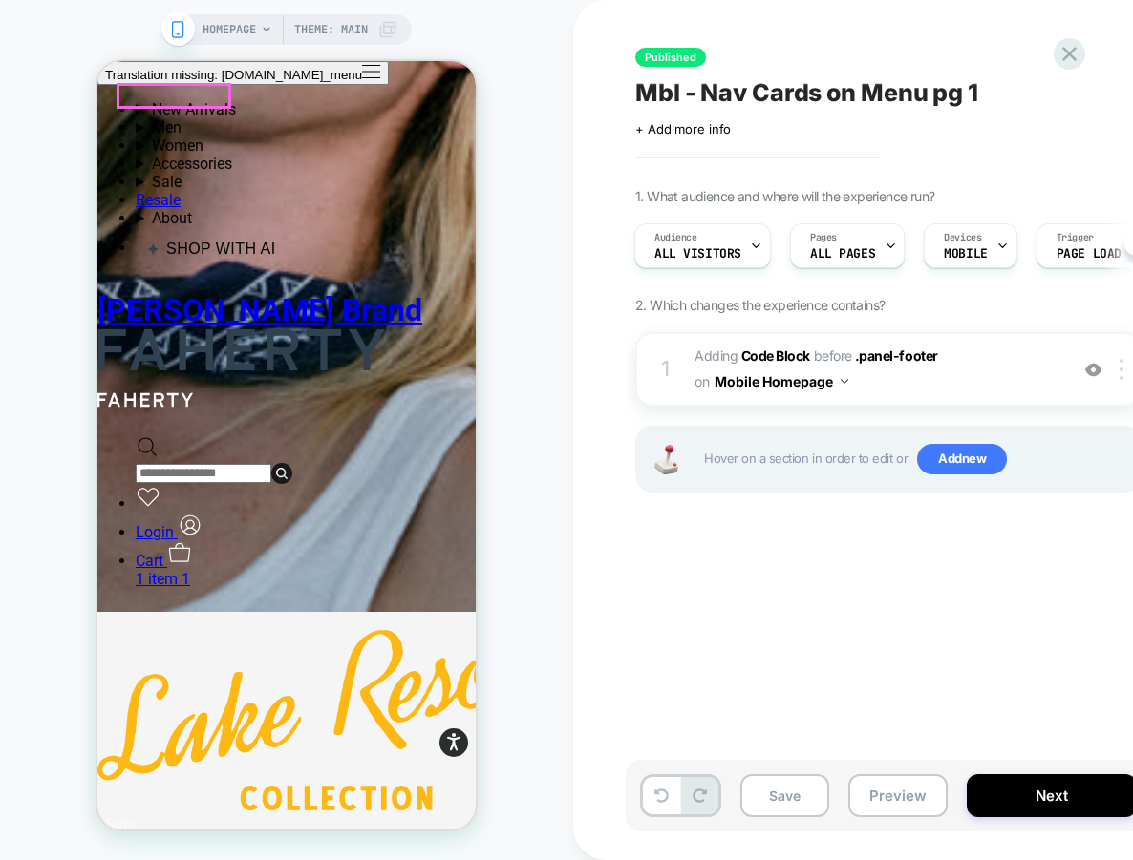
scroll to position [0, 0]
click at [937, 54] on icon at bounding box center [1069, 54] width 26 height 26
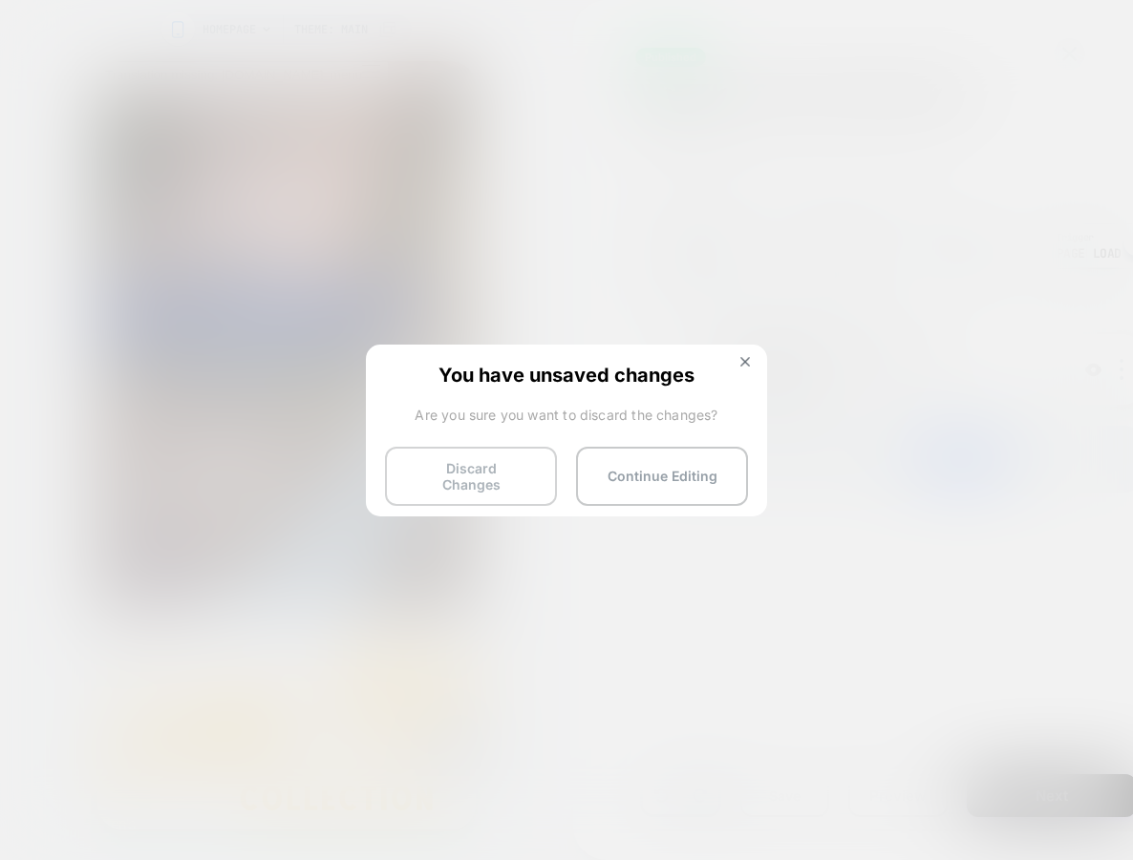
click at [409, 490] on button "Discard Changes" at bounding box center [471, 476] width 172 height 59
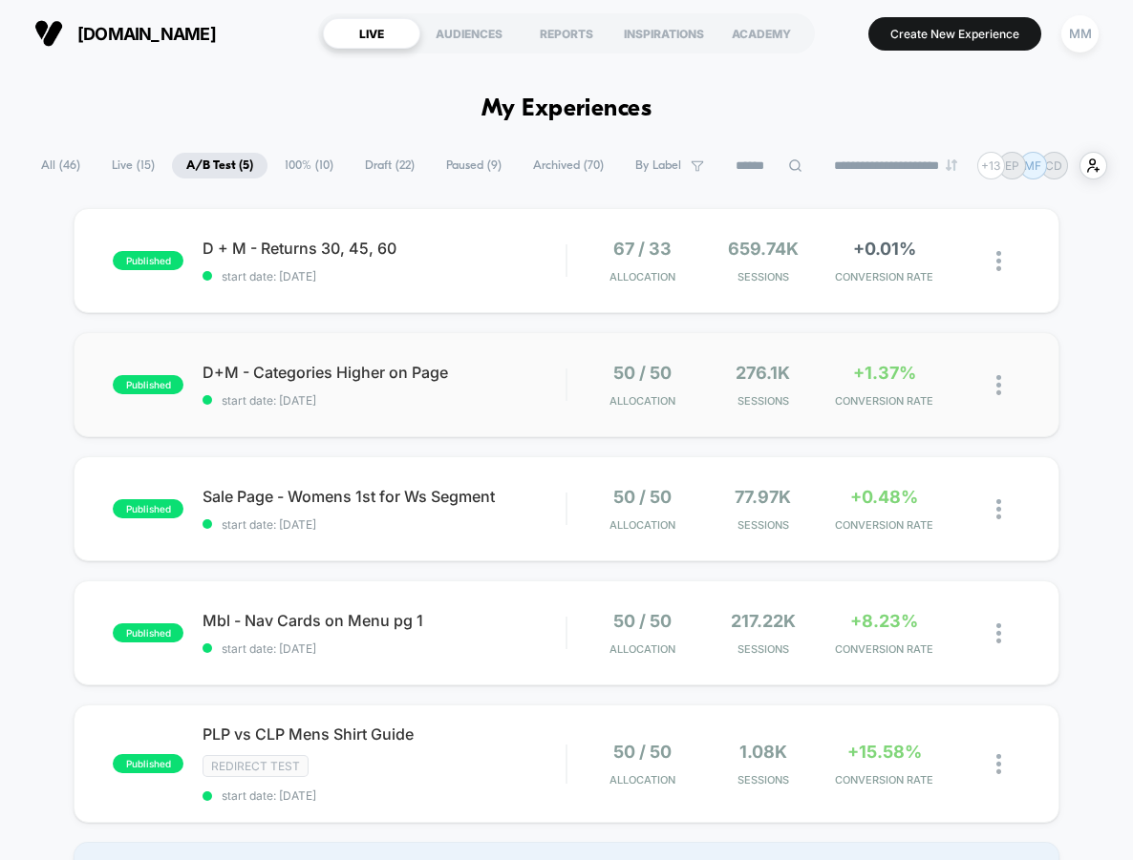
click at [413, 415] on div "published D+M - Categories Higher on Page start date: [DATE] 50 / 50 Allocation…" at bounding box center [566, 384] width 985 height 105
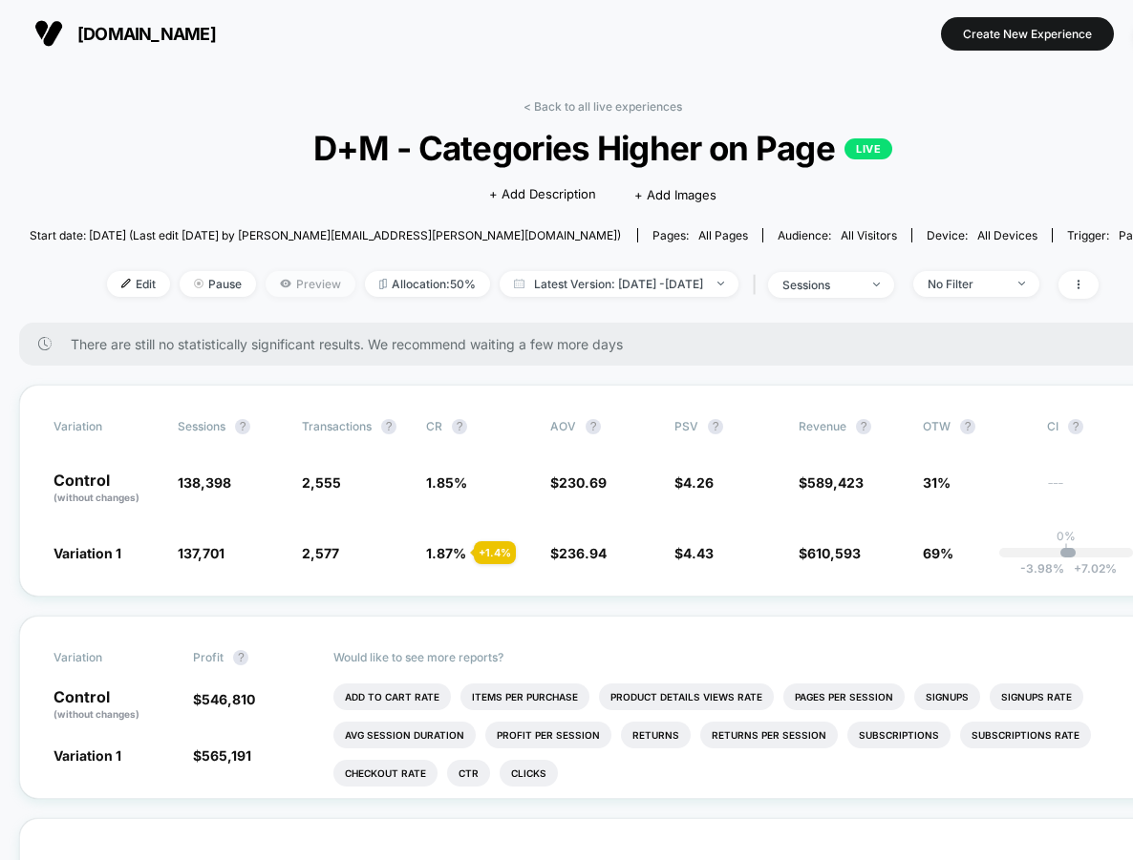
click at [281, 272] on span "Preview" at bounding box center [310, 284] width 90 height 26
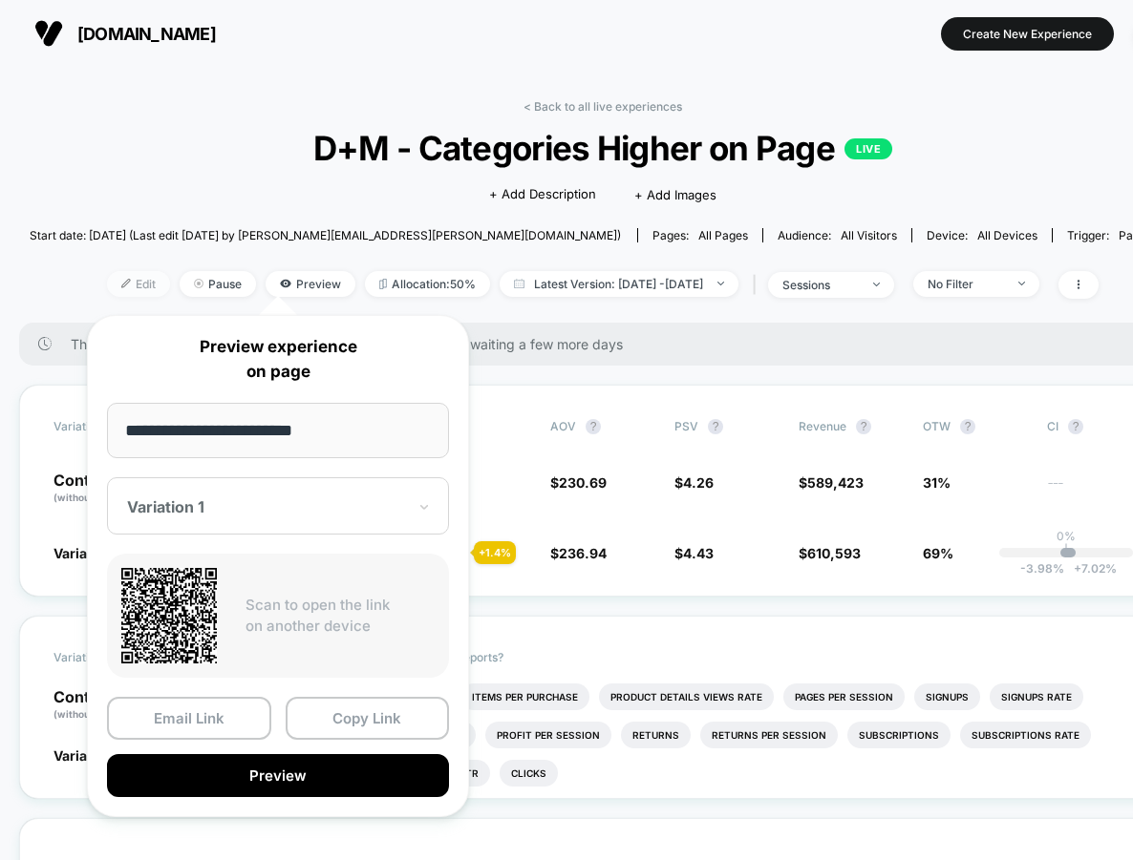
click at [107, 290] on span "Edit" at bounding box center [138, 284] width 63 height 26
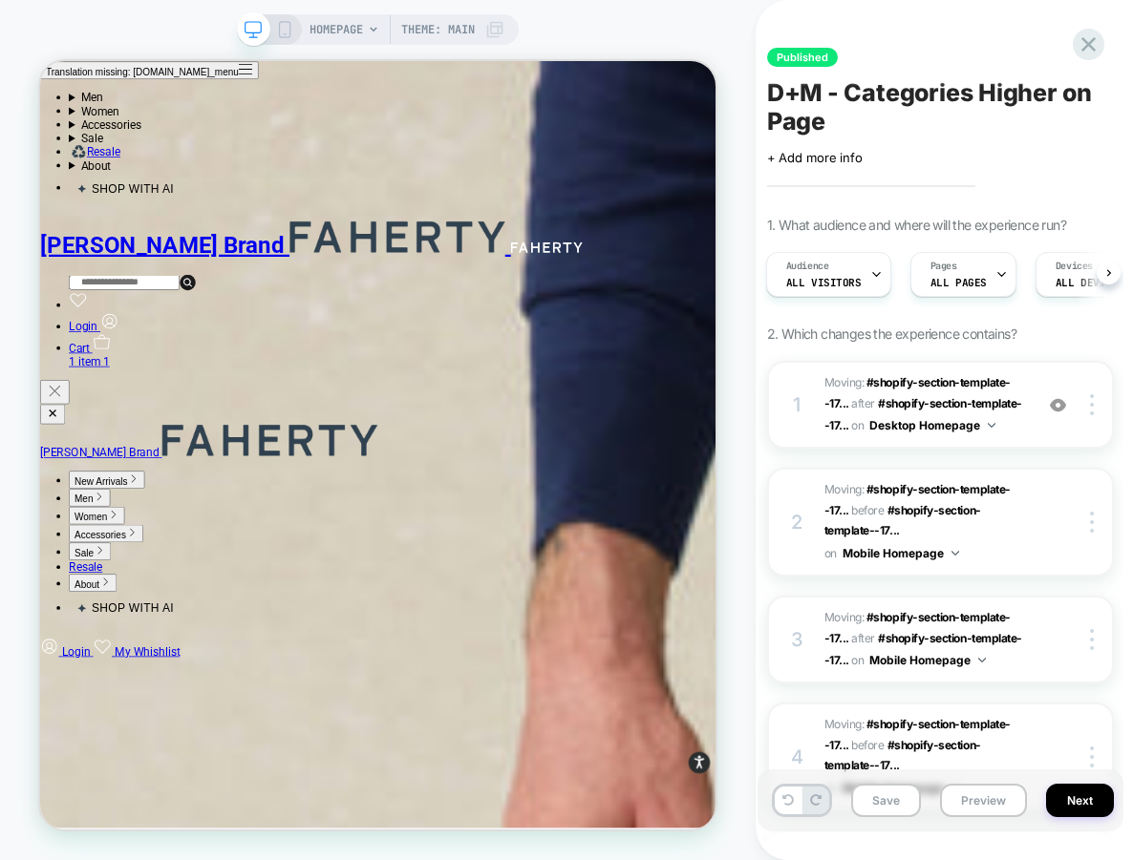
scroll to position [1195, 0]
